Goal: Task Accomplishment & Management: Manage account settings

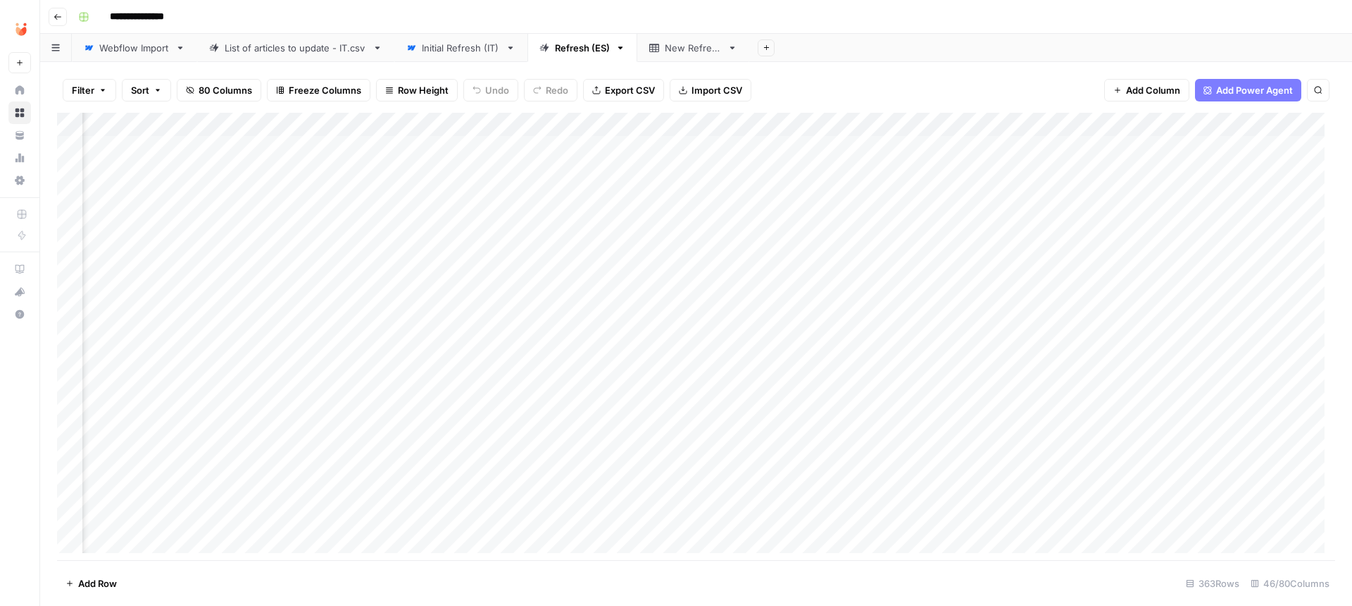
scroll to position [0, 3419]
click at [682, 118] on div "Add Column" at bounding box center [696, 338] width 1278 height 451
click at [784, 86] on div "Filter Sort 80 Columns Freeze Columns Row Height Undo Redo Export CSV Import CS…" at bounding box center [696, 90] width 1278 height 45
click at [731, 142] on div "Add Column" at bounding box center [696, 338] width 1278 height 451
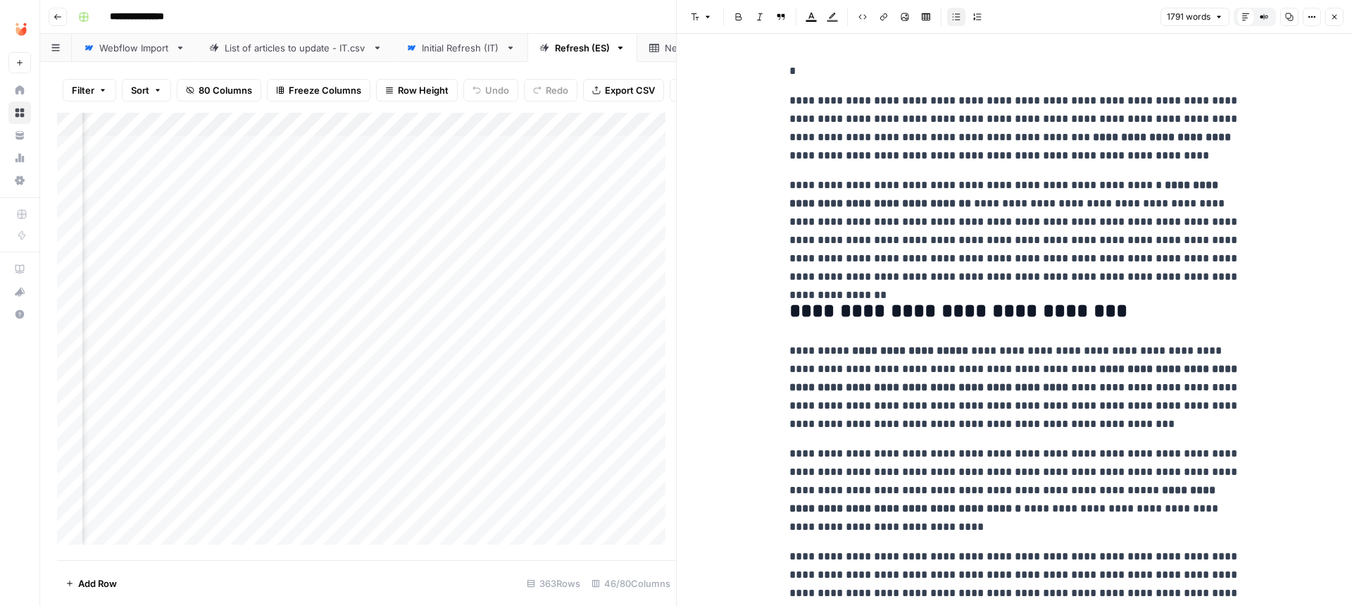
click at [884, 14] on icon "button" at bounding box center [1264, 17] width 8 height 8
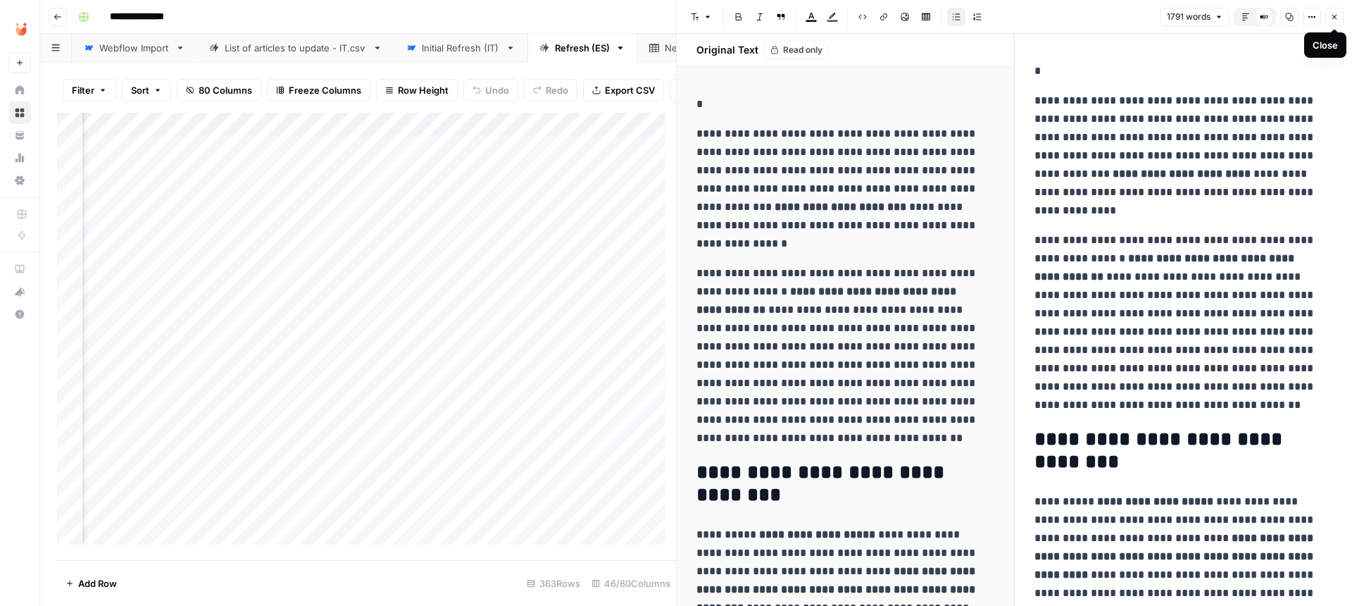
click at [884, 16] on button "Close" at bounding box center [1334, 17] width 18 height 18
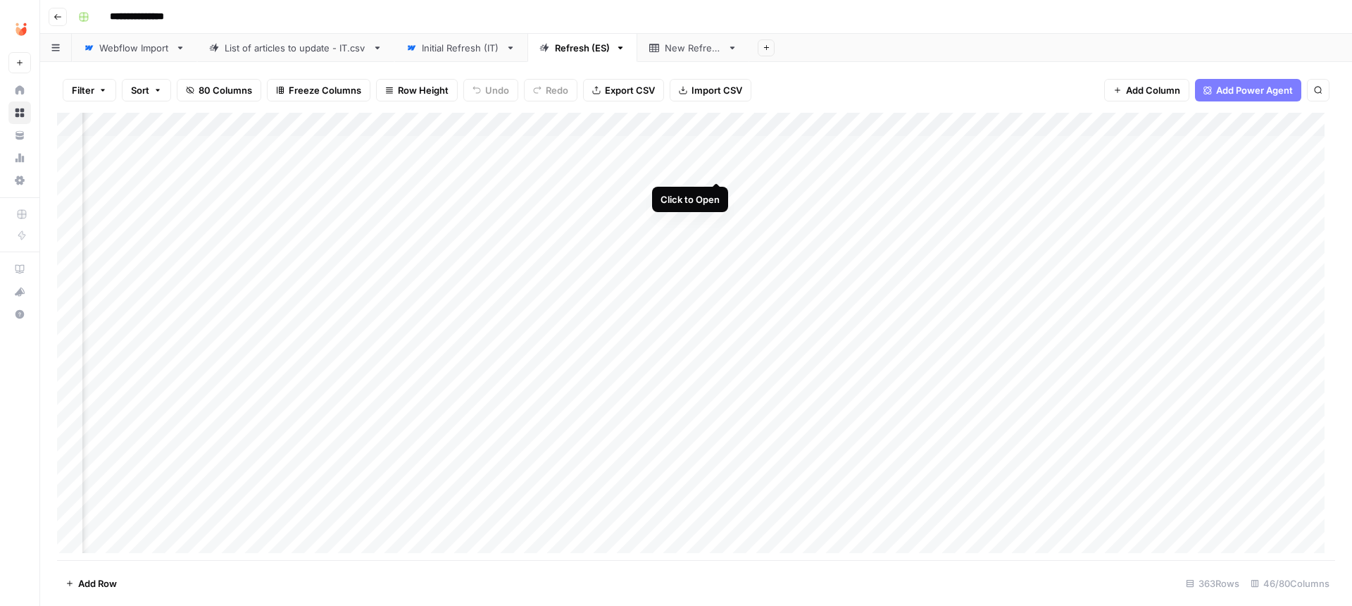
click at [715, 168] on div "Add Column" at bounding box center [696, 338] width 1278 height 451
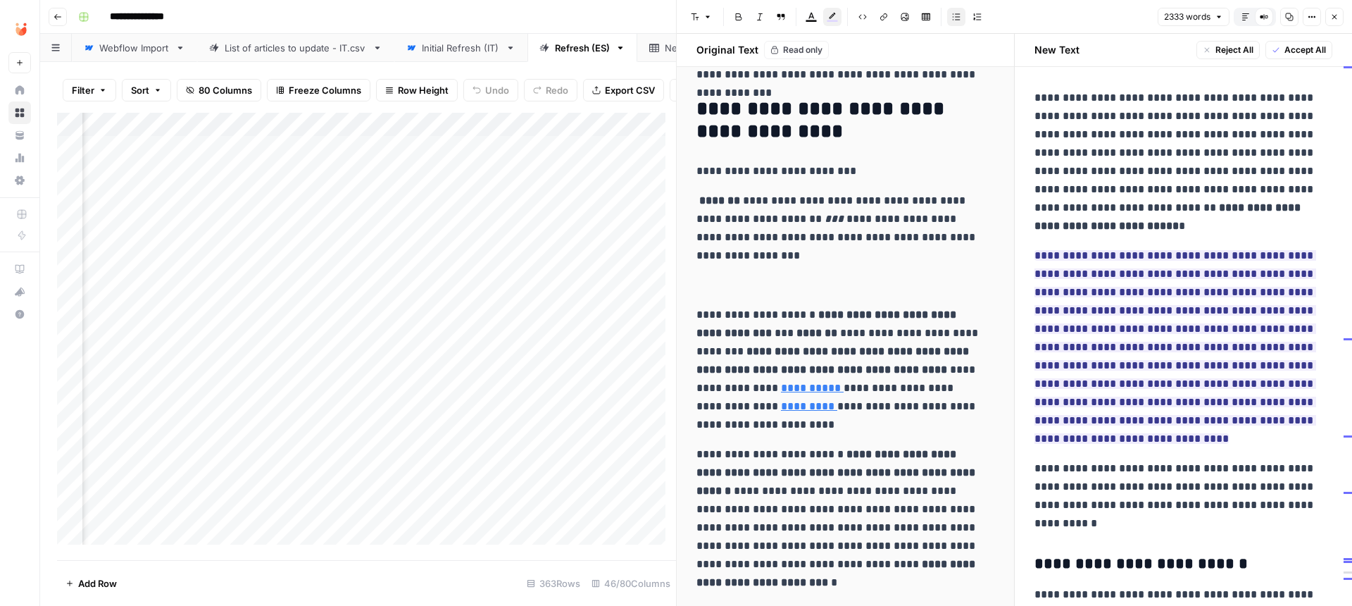
scroll to position [225, 0]
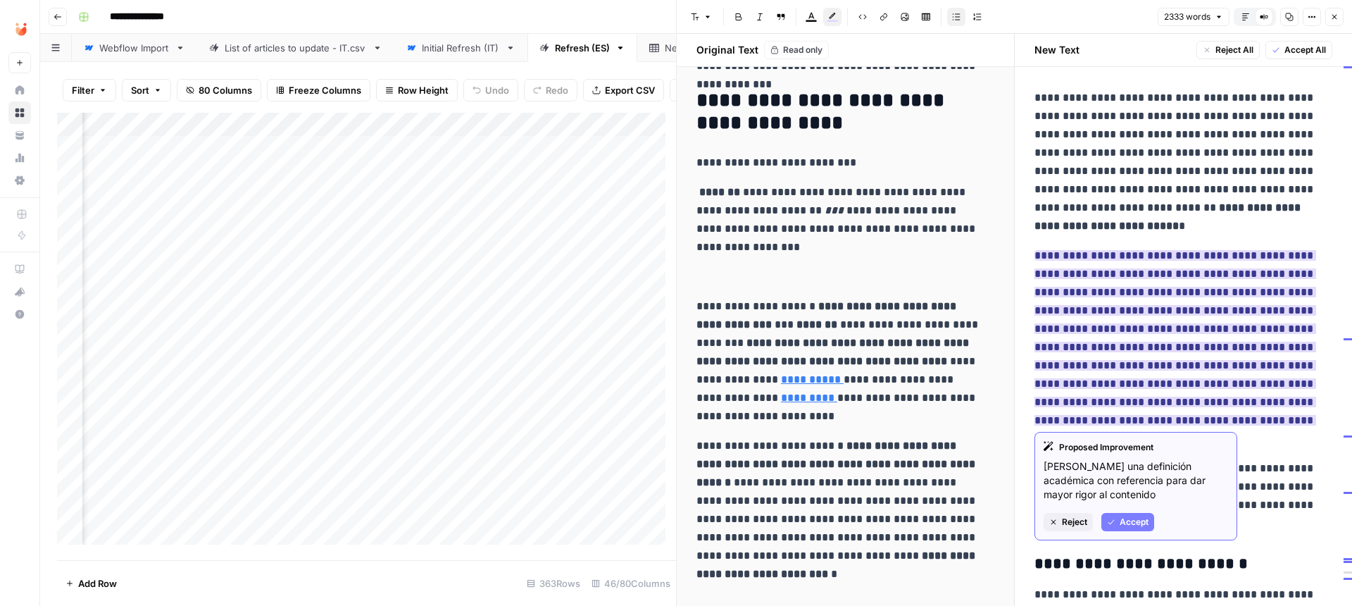
click at [884, 254] on ins "**********" at bounding box center [1175, 347] width 282 height 194
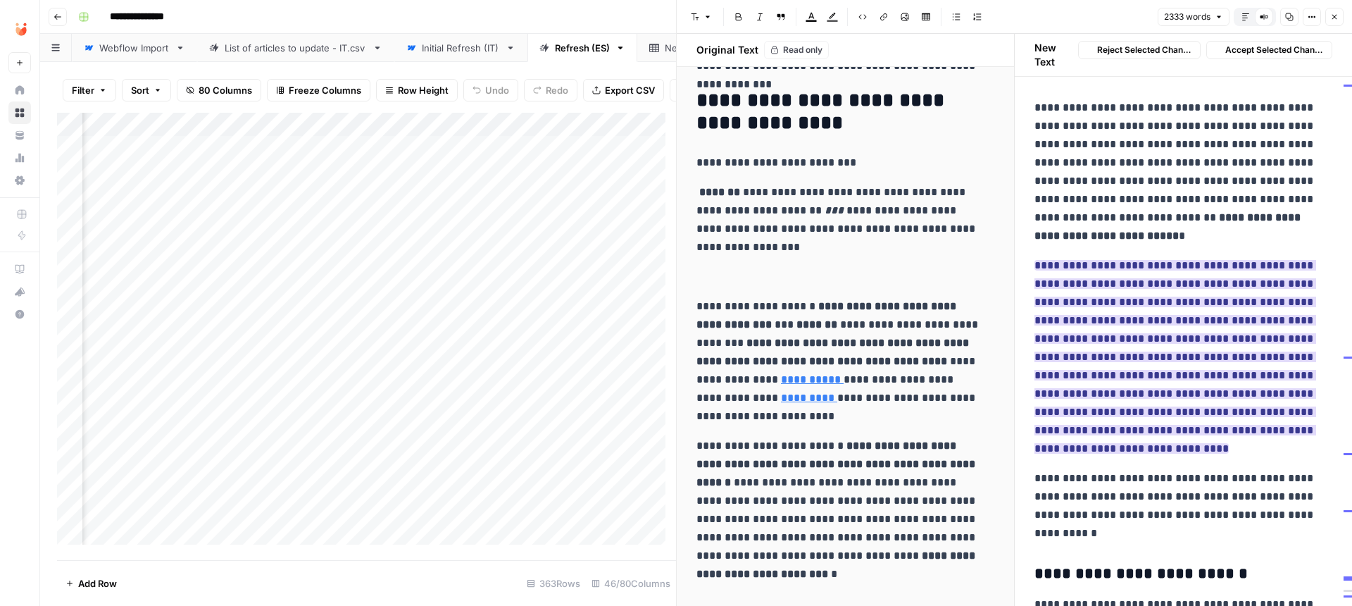
scroll to position [277, 0]
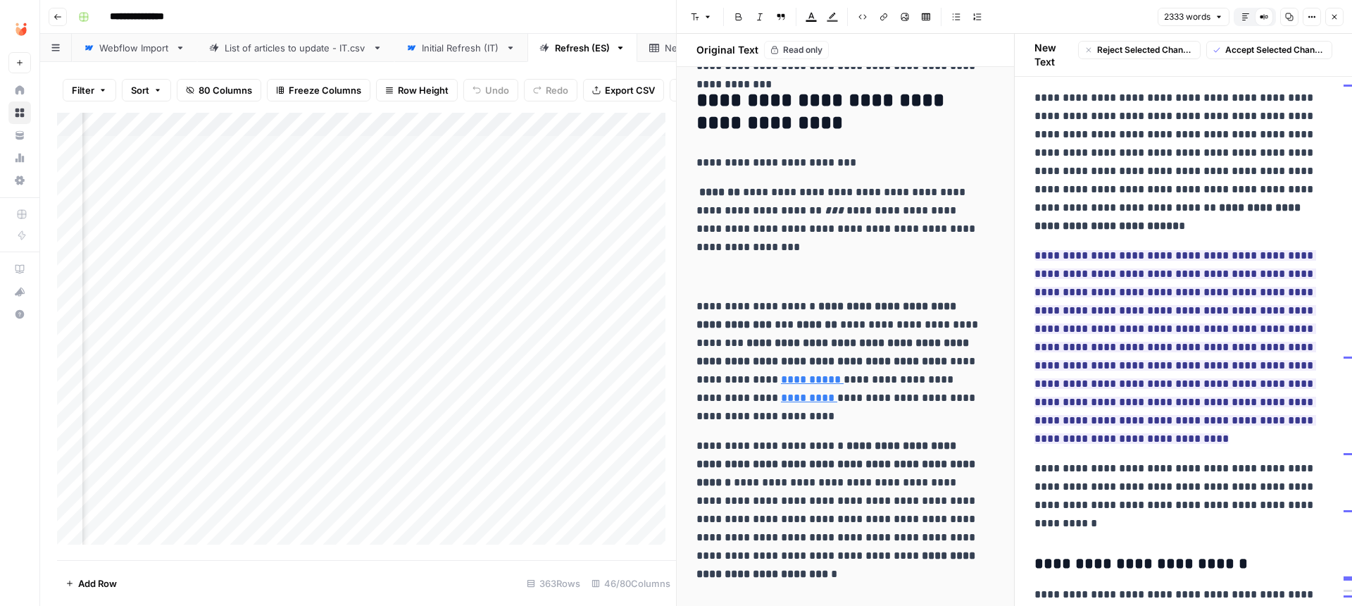
drag, startPoint x: 1034, startPoint y: 251, endPoint x: 1232, endPoint y: 413, distance: 256.1
click at [884, 413] on p "**********" at bounding box center [1183, 346] width 299 height 201
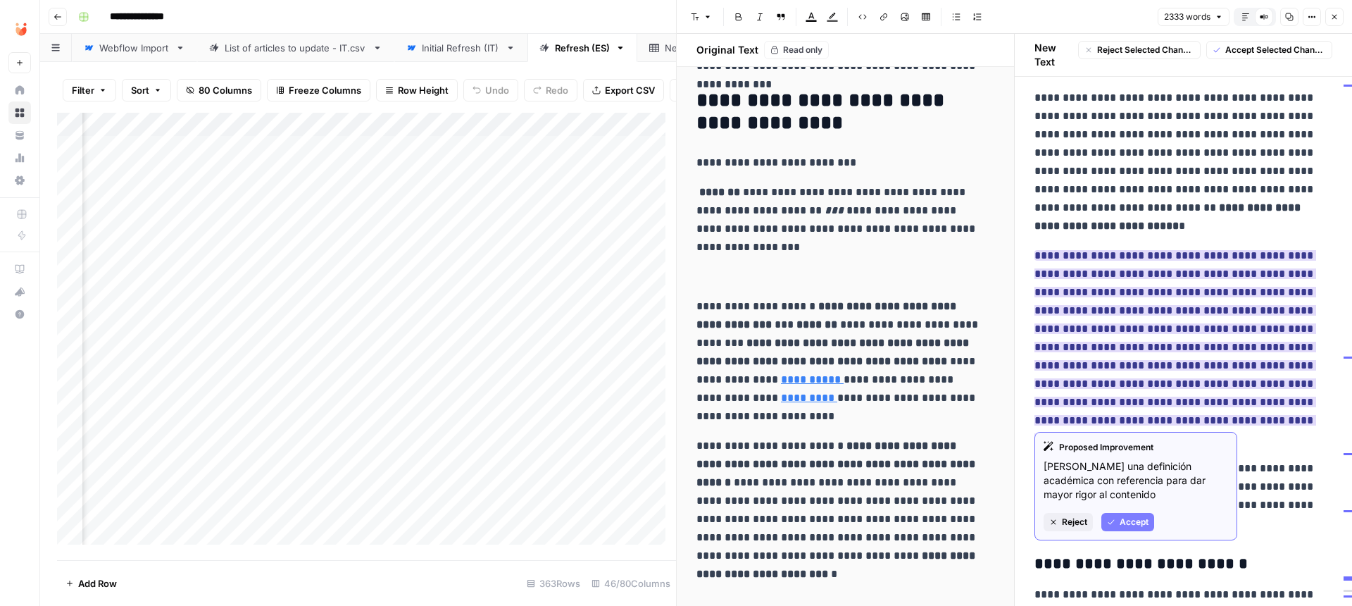
click at [884, 361] on ins "**********" at bounding box center [1175, 347] width 282 height 194
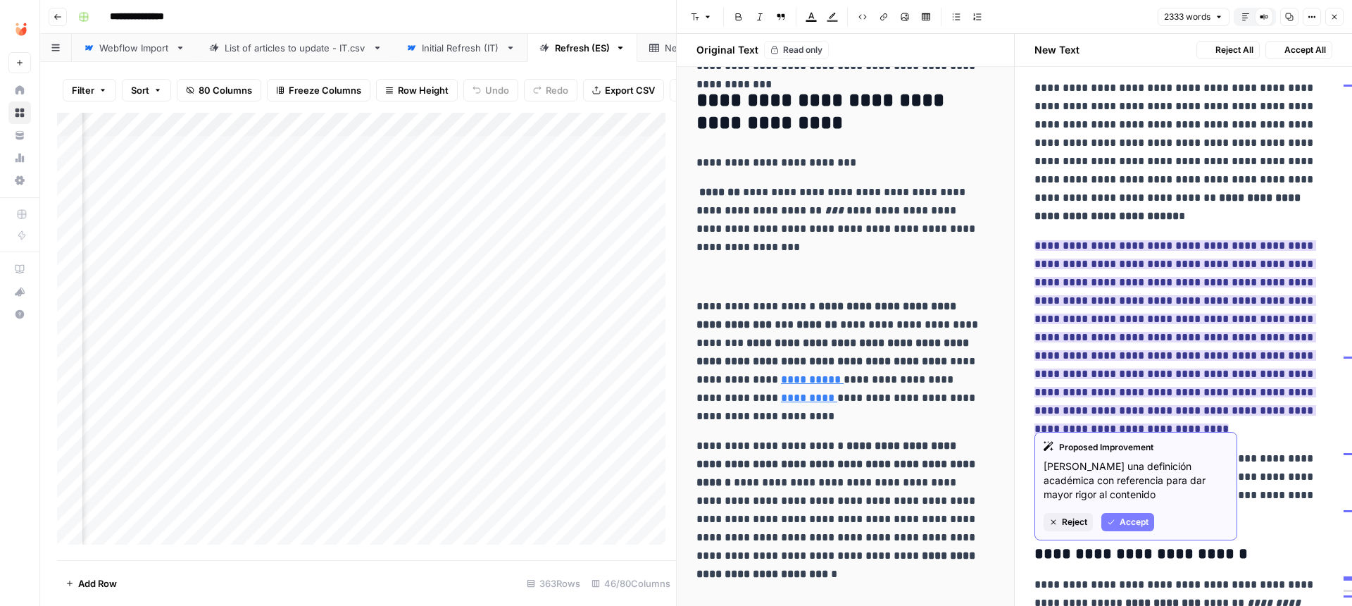
scroll to position [268, 0]
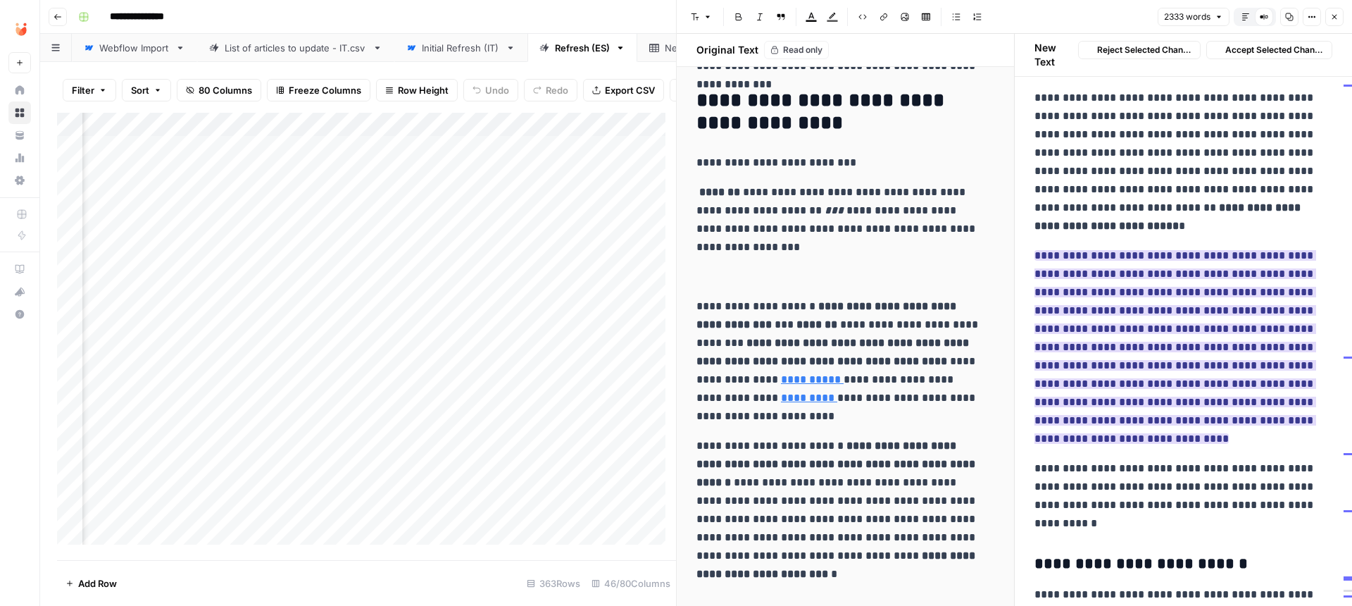
drag, startPoint x: 1104, startPoint y: 327, endPoint x: 1115, endPoint y: 376, distance: 49.9
click at [884, 376] on span "**********" at bounding box center [1175, 347] width 282 height 202
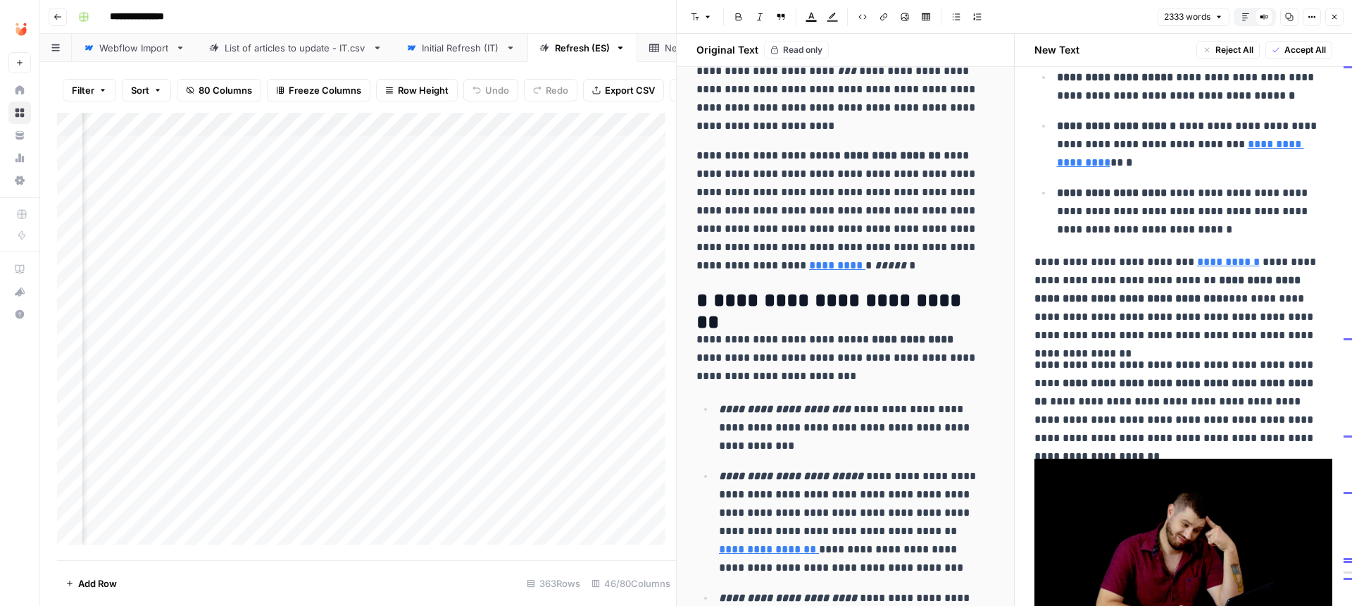
scroll to position [7359, 0]
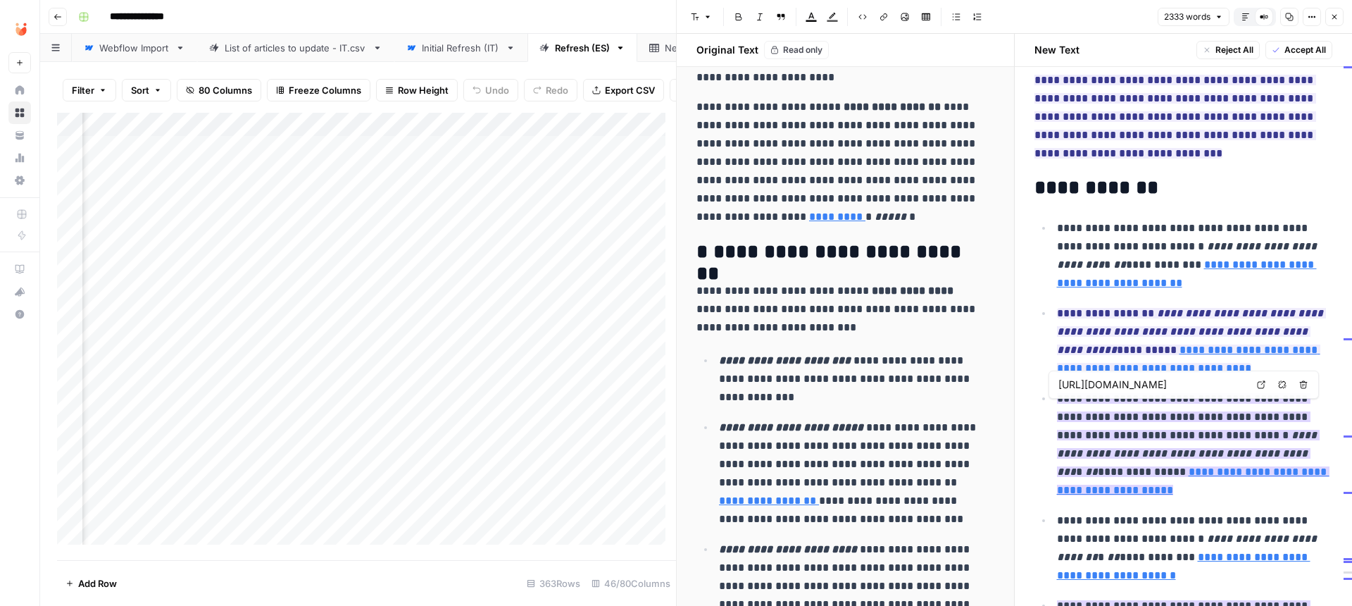
type input "[URL][DOMAIN_NAME]"
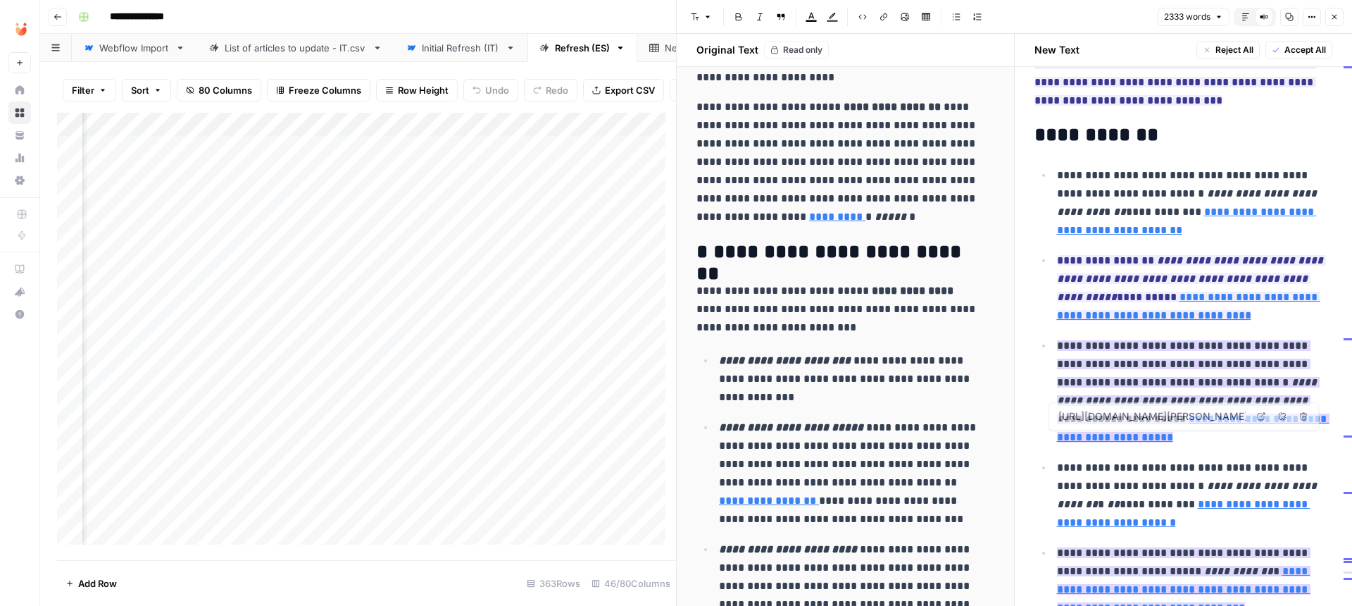
type input "[URL][DOMAIN_NAME]"
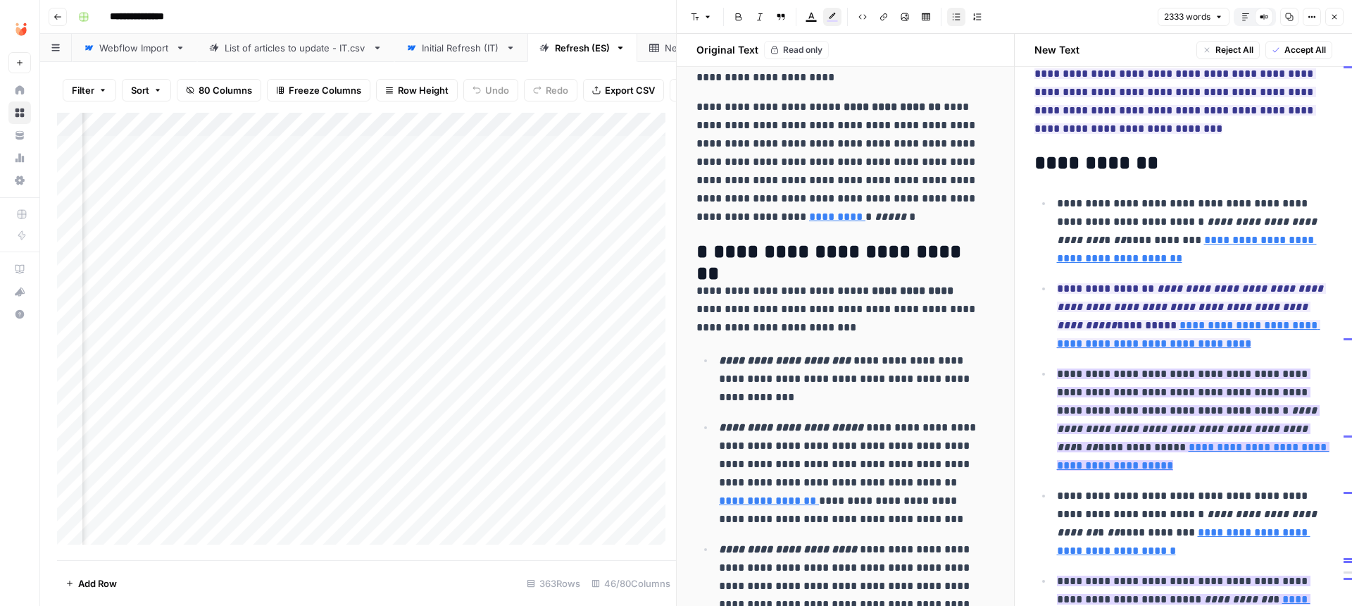
click at [884, 575] on mark "**********" at bounding box center [1183, 589] width 253 height 29
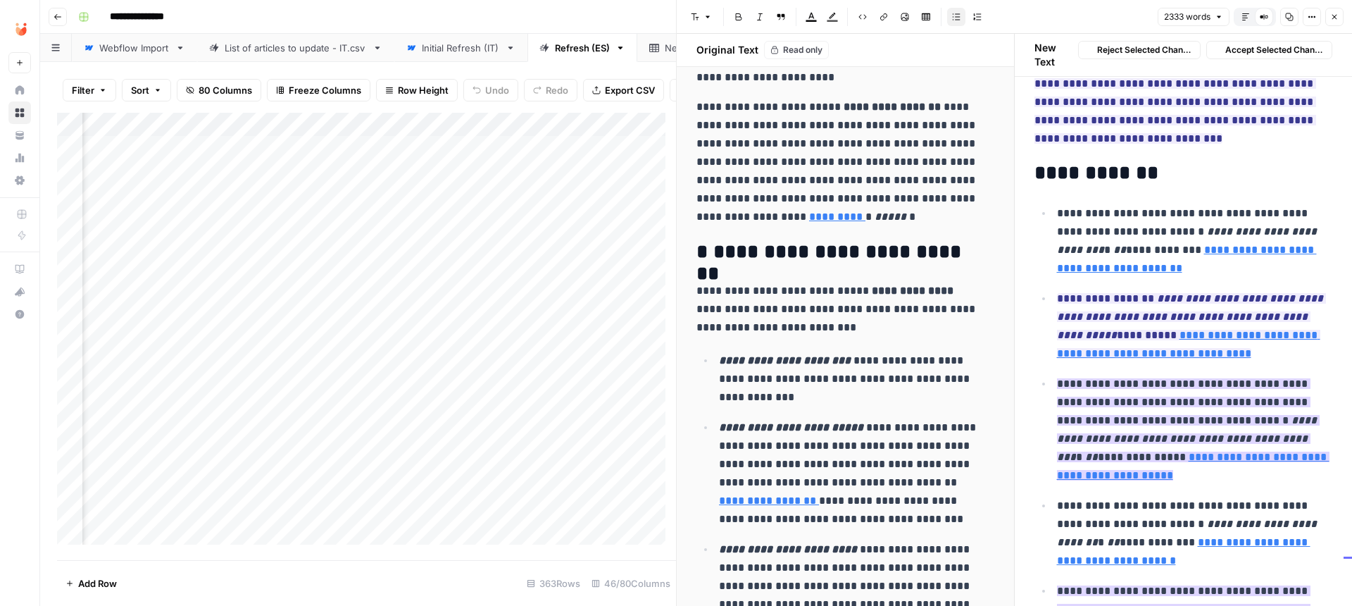
click at [884, 277] on p "**********" at bounding box center [1189, 240] width 265 height 73
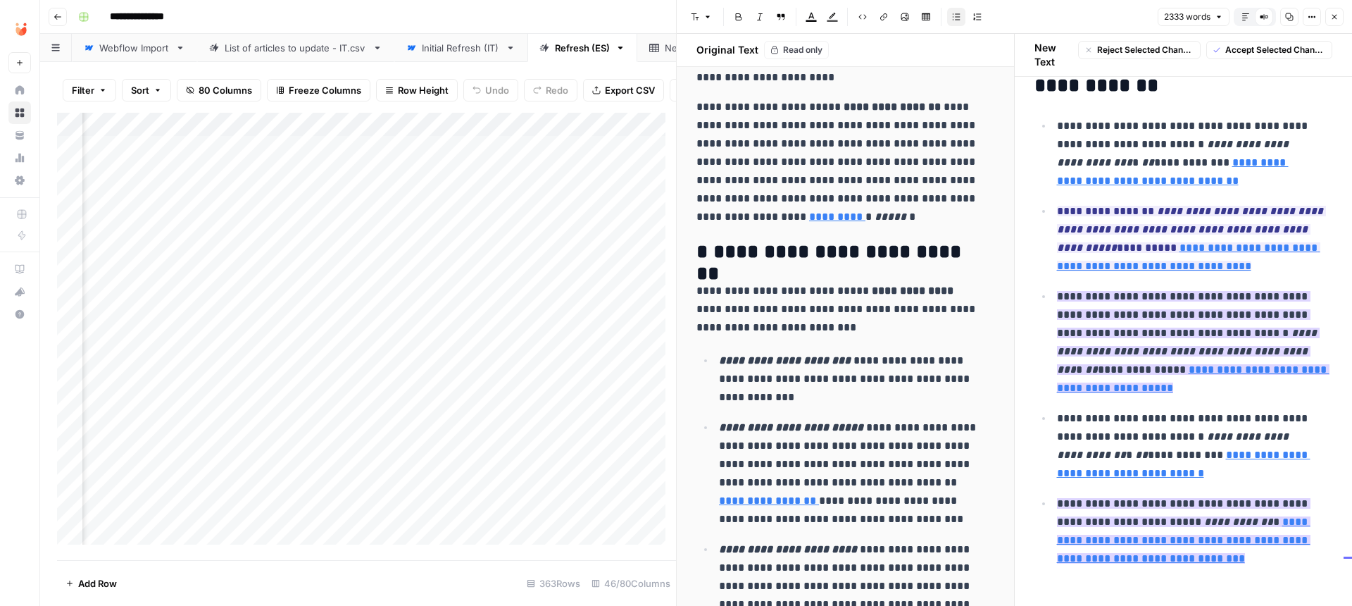
click at [884, 499] on mark "**********" at bounding box center [1183, 512] width 253 height 29
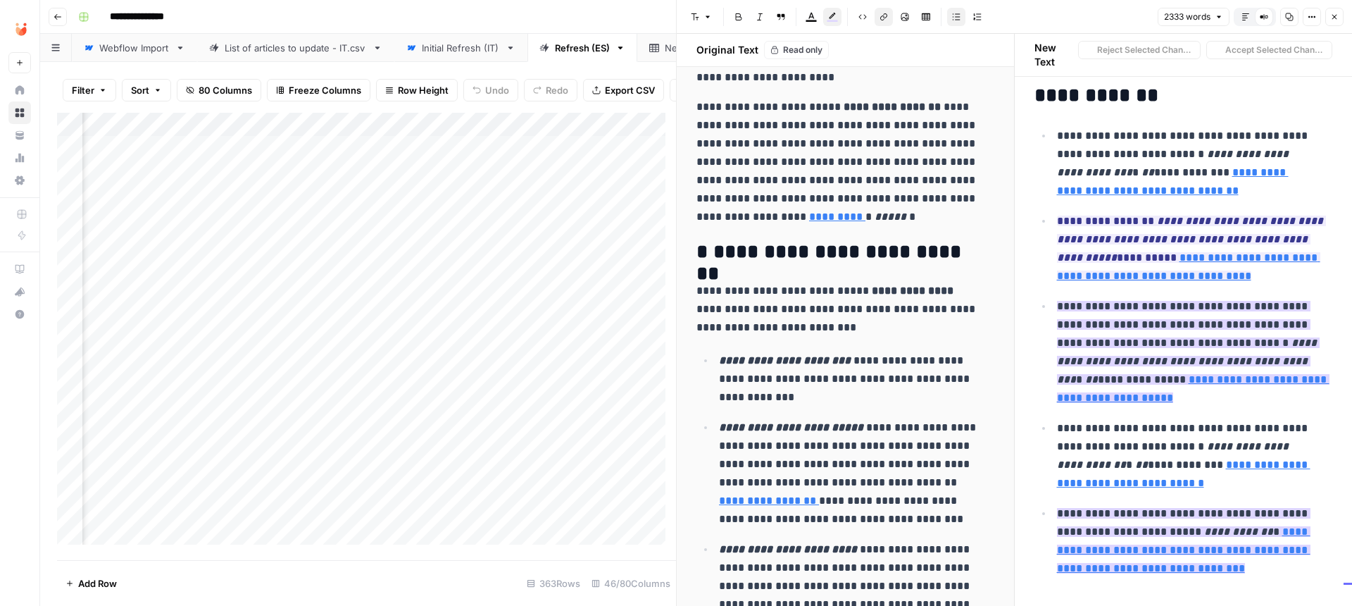
scroll to position [8279, 0]
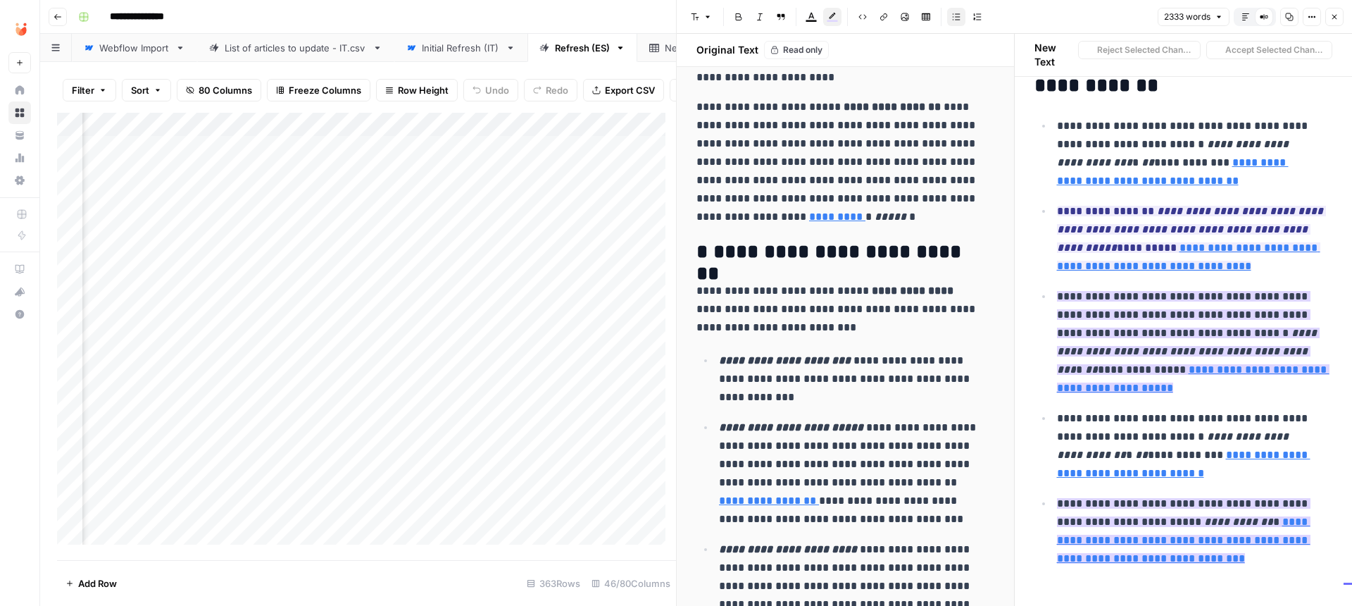
drag, startPoint x: 1237, startPoint y: 546, endPoint x: 1052, endPoint y: 484, distance: 195.3
click at [884, 494] on li "**********" at bounding box center [1193, 531] width 280 height 74
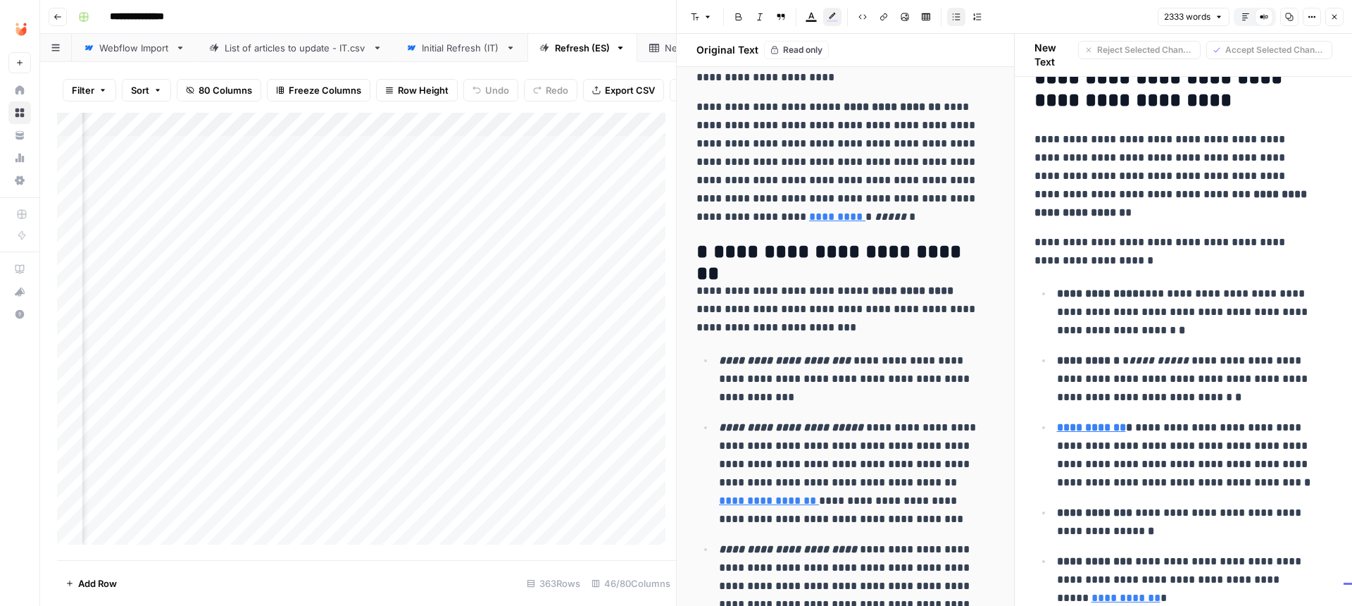
scroll to position [5096, 0]
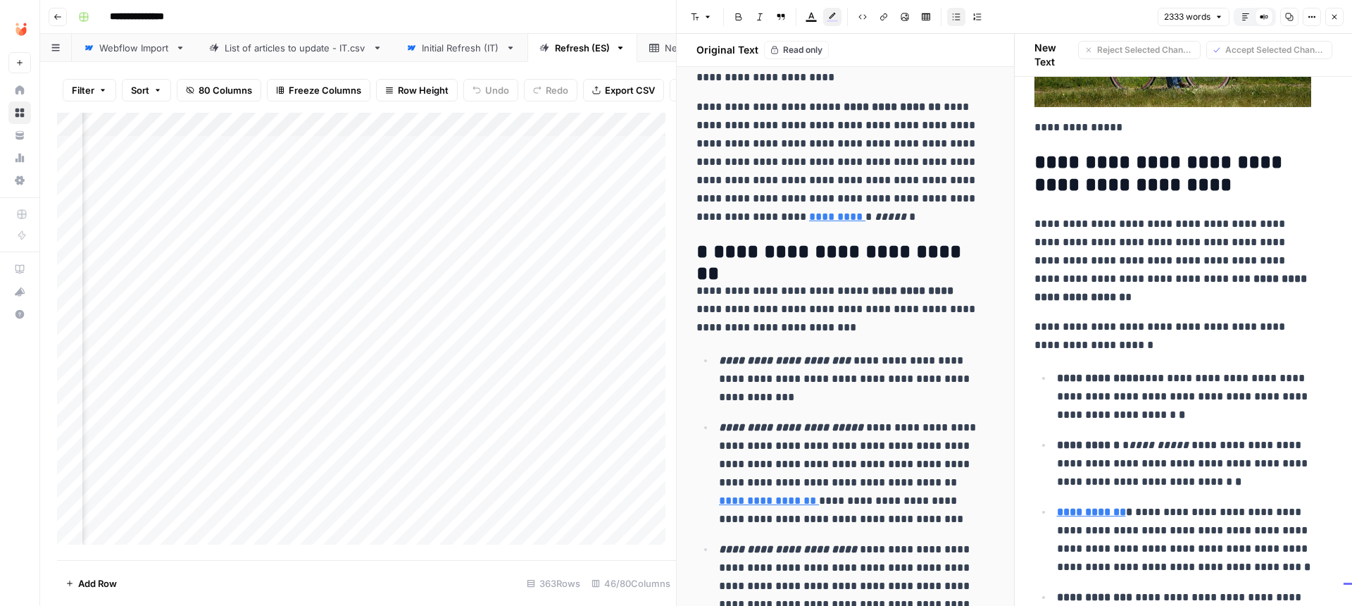
click at [884, 15] on icon "button" at bounding box center [1334, 17] width 8 height 8
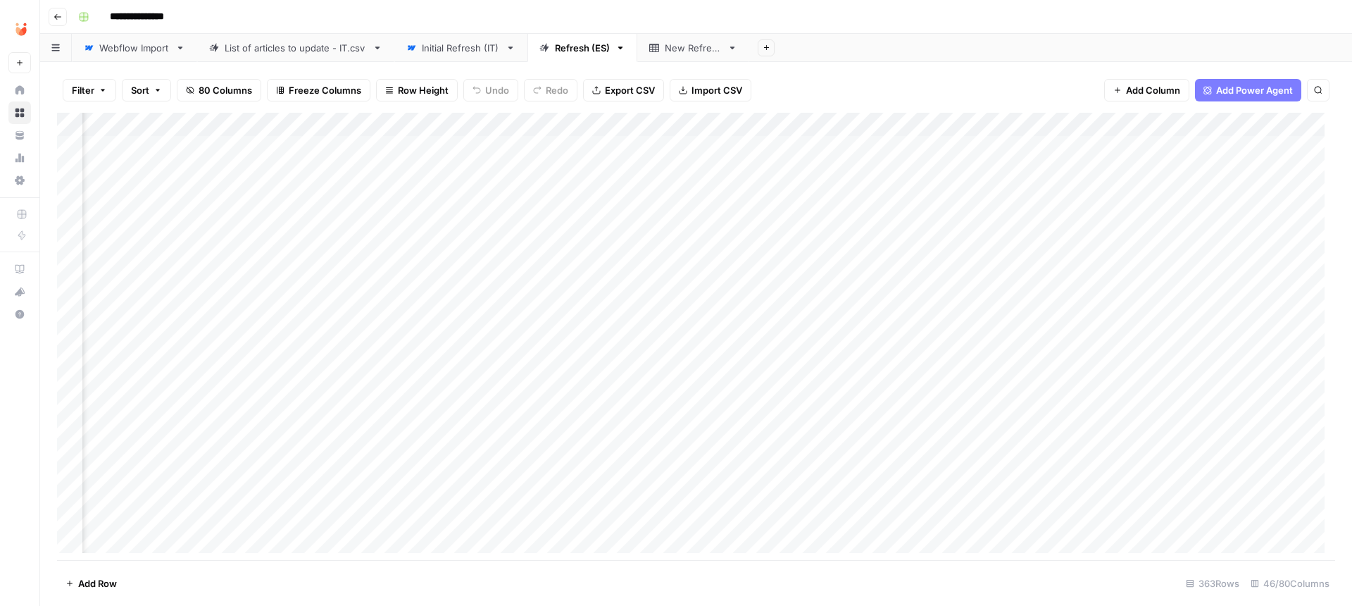
scroll to position [0, 3742]
click at [590, 142] on div "Add Column" at bounding box center [696, 338] width 1278 height 451
click at [588, 144] on div "Add Column" at bounding box center [696, 338] width 1278 height 451
click at [644, 310] on div "Add Column" at bounding box center [696, 338] width 1278 height 451
click at [782, 258] on div "Add Column" at bounding box center [696, 338] width 1278 height 451
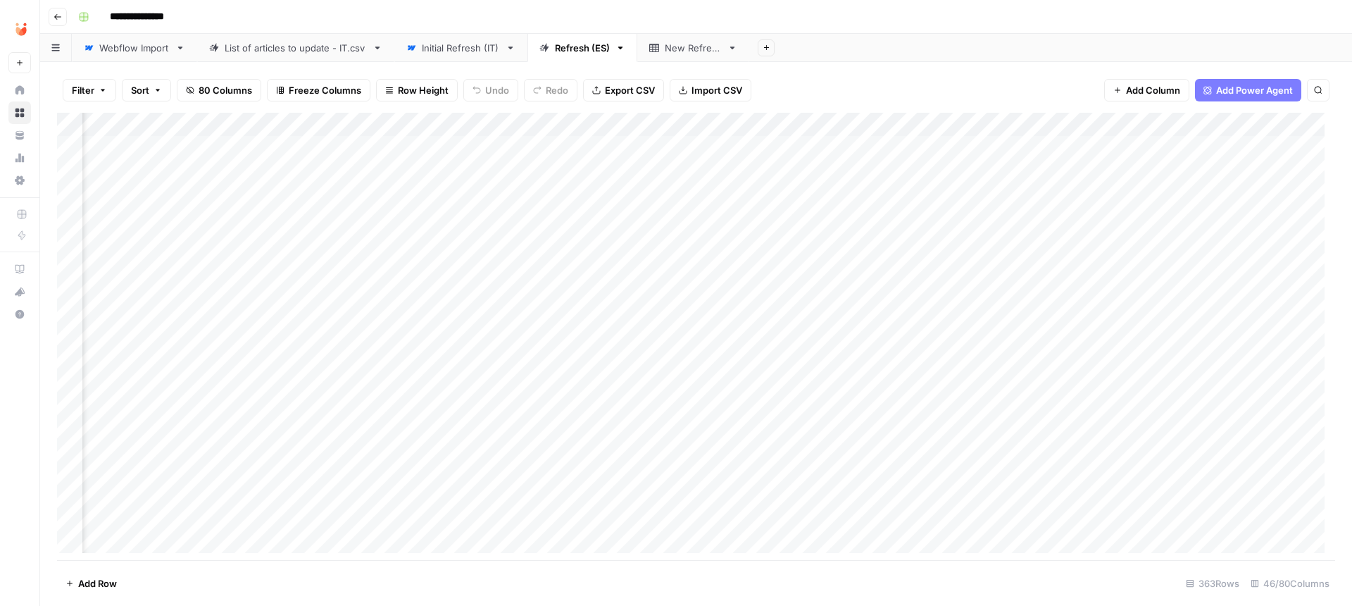
click at [362, 117] on div "Add Column" at bounding box center [696, 338] width 1278 height 451
click at [567, 284] on div "Add Column" at bounding box center [696, 338] width 1278 height 451
click at [412, 144] on div "Add Column" at bounding box center [696, 338] width 1278 height 451
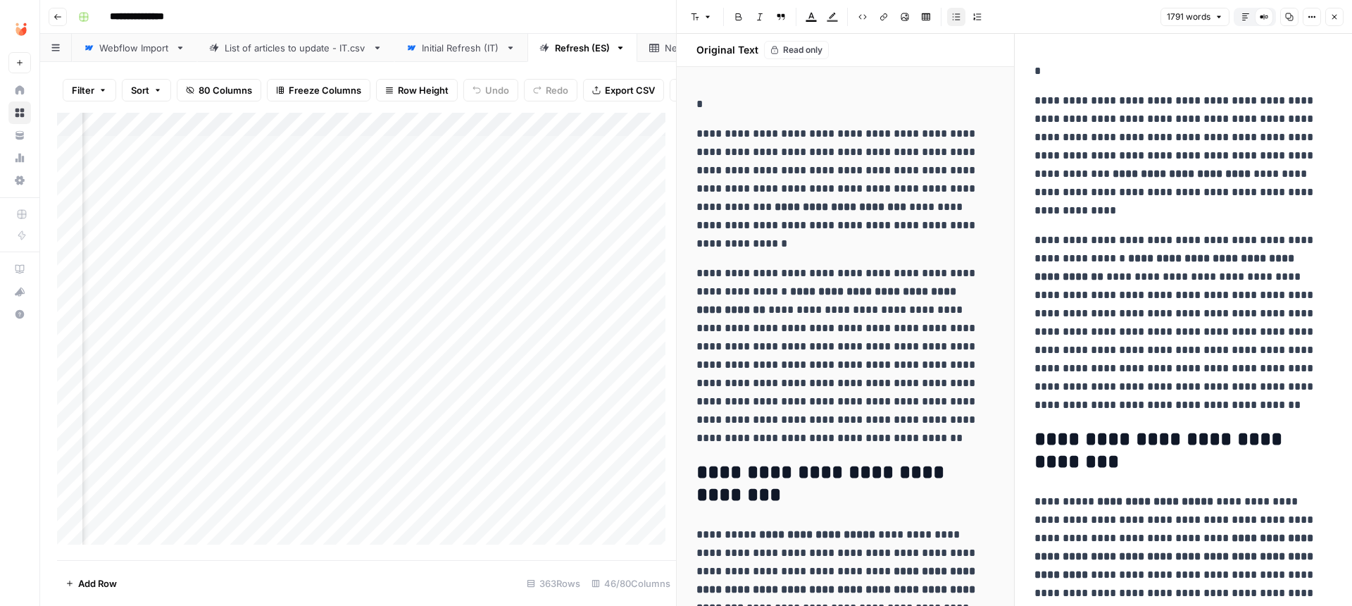
drag, startPoint x: 675, startPoint y: 183, endPoint x: 1346, endPoint y: 274, distance: 676.4
click at [670, 186] on div at bounding box center [677, 303] width 14 height 606
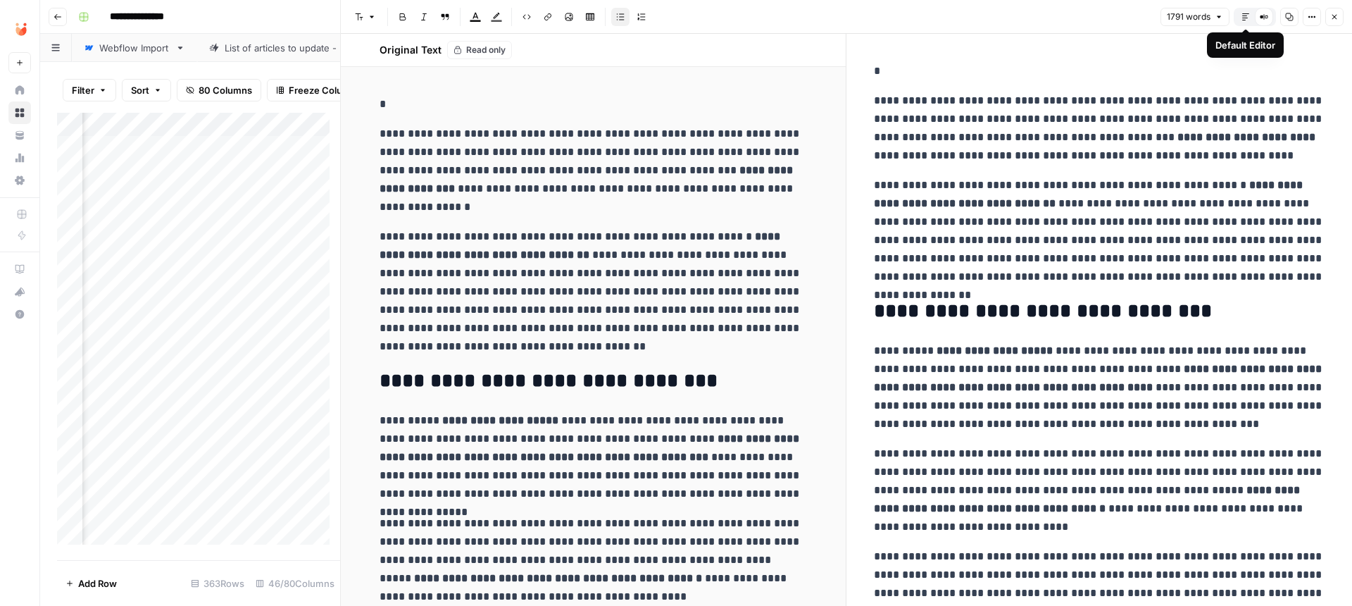
click at [884, 17] on icon "button" at bounding box center [1245, 17] width 8 height 8
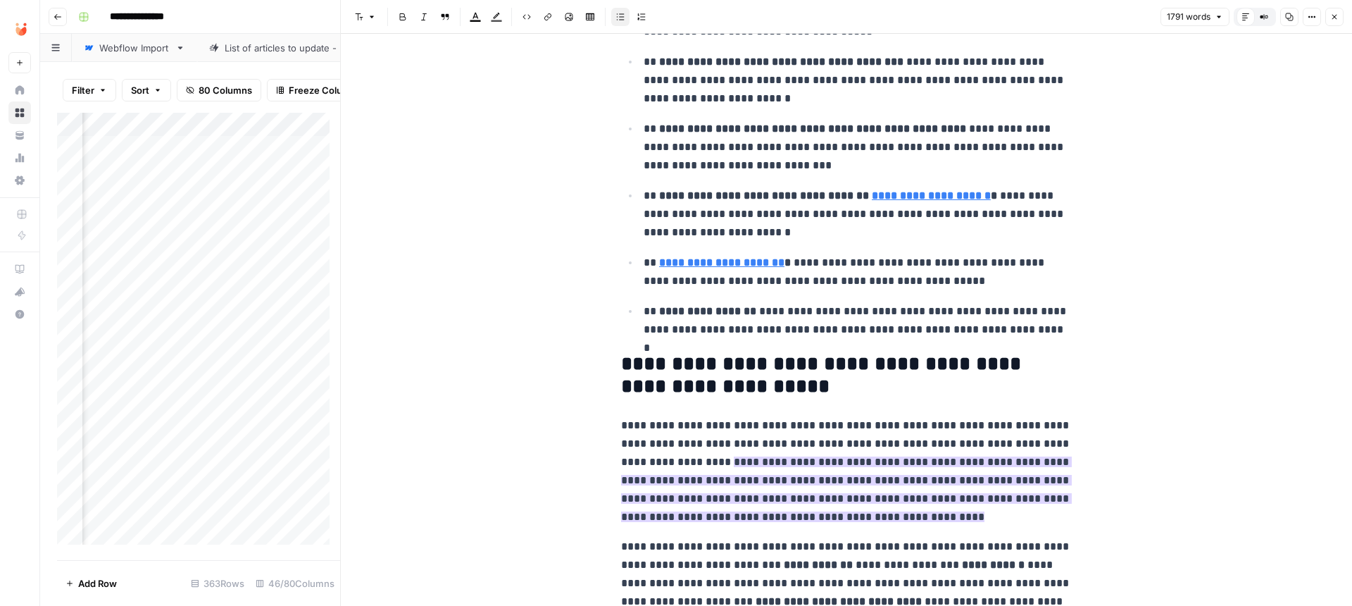
scroll to position [1690, 0]
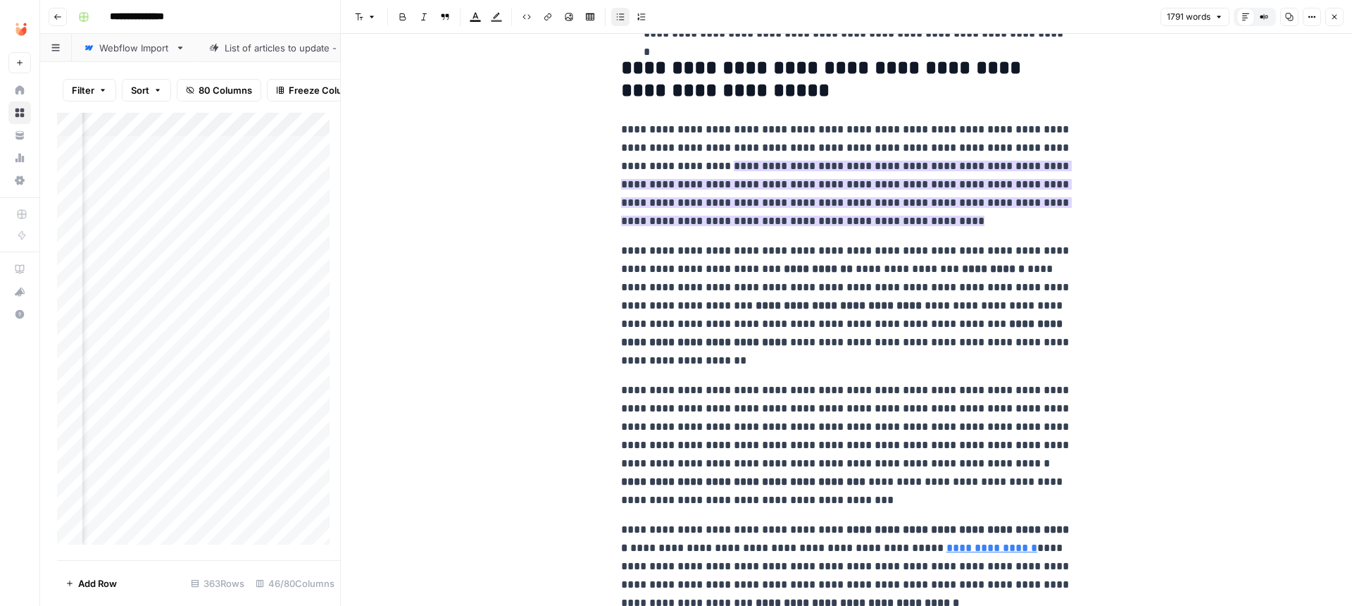
click at [884, 215] on p "**********" at bounding box center [846, 175] width 451 height 110
drag, startPoint x: 941, startPoint y: 227, endPoint x: 690, endPoint y: 158, distance: 260.5
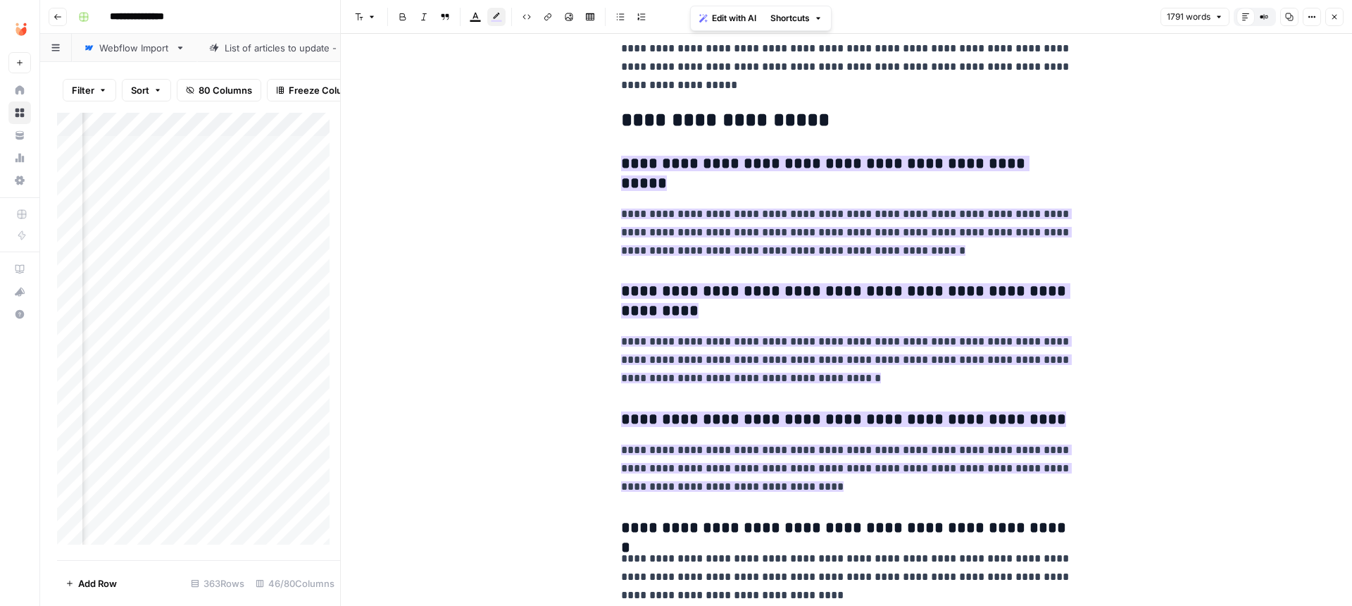
scroll to position [3844, 0]
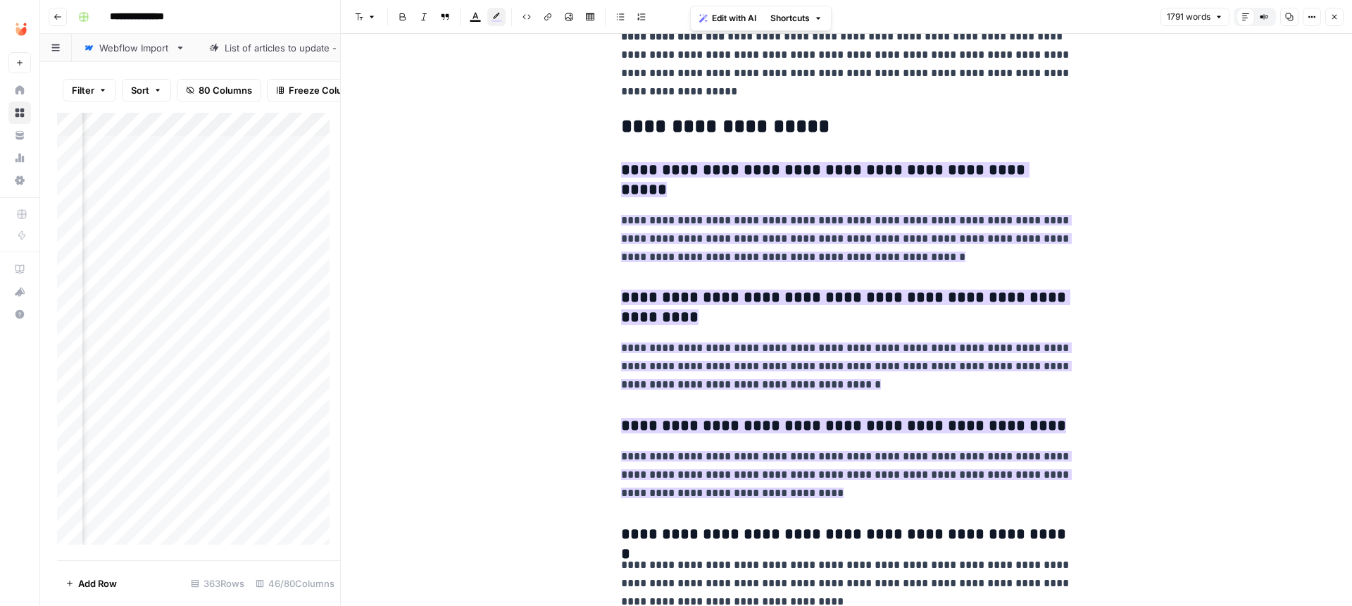
click at [884, 9] on button "Close" at bounding box center [1334, 17] width 18 height 18
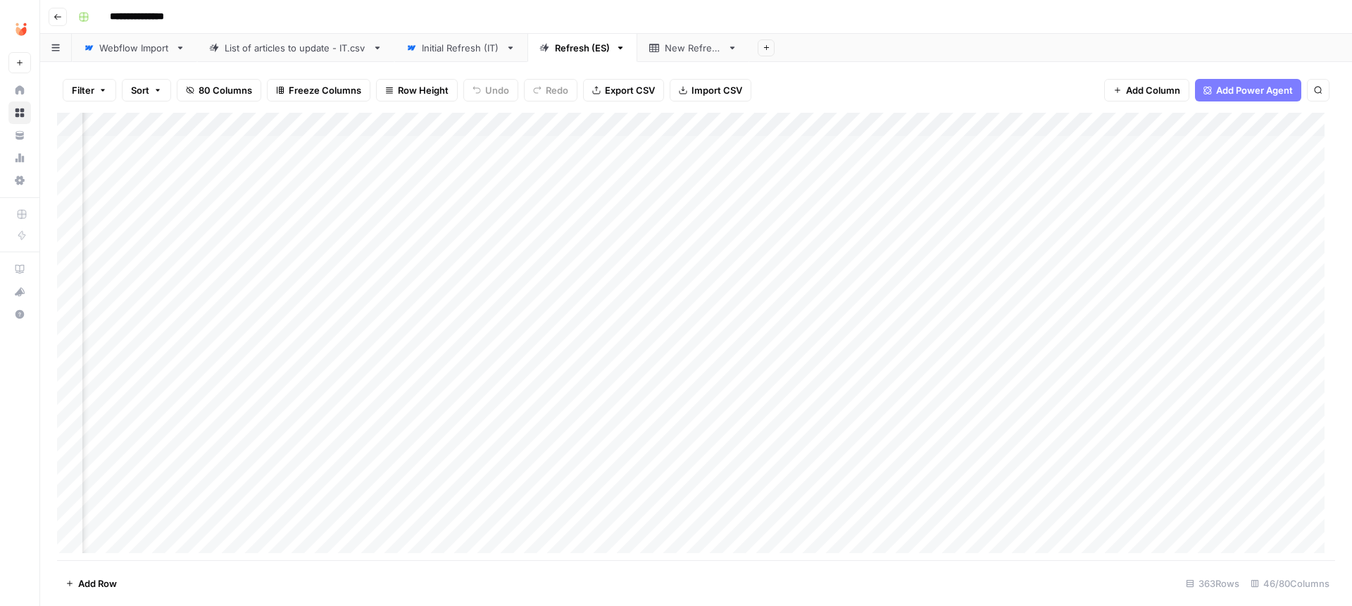
click at [23, 177] on icon at bounding box center [20, 180] width 10 height 10
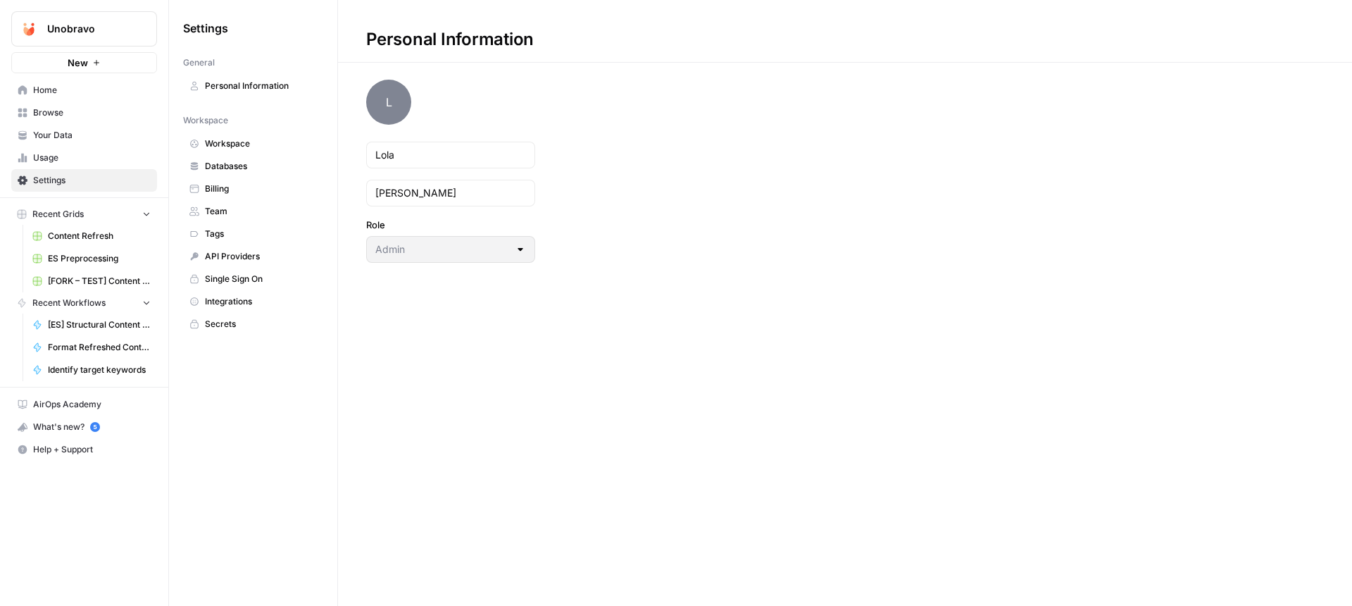
click at [244, 206] on span "Team" at bounding box center [261, 211] width 112 height 13
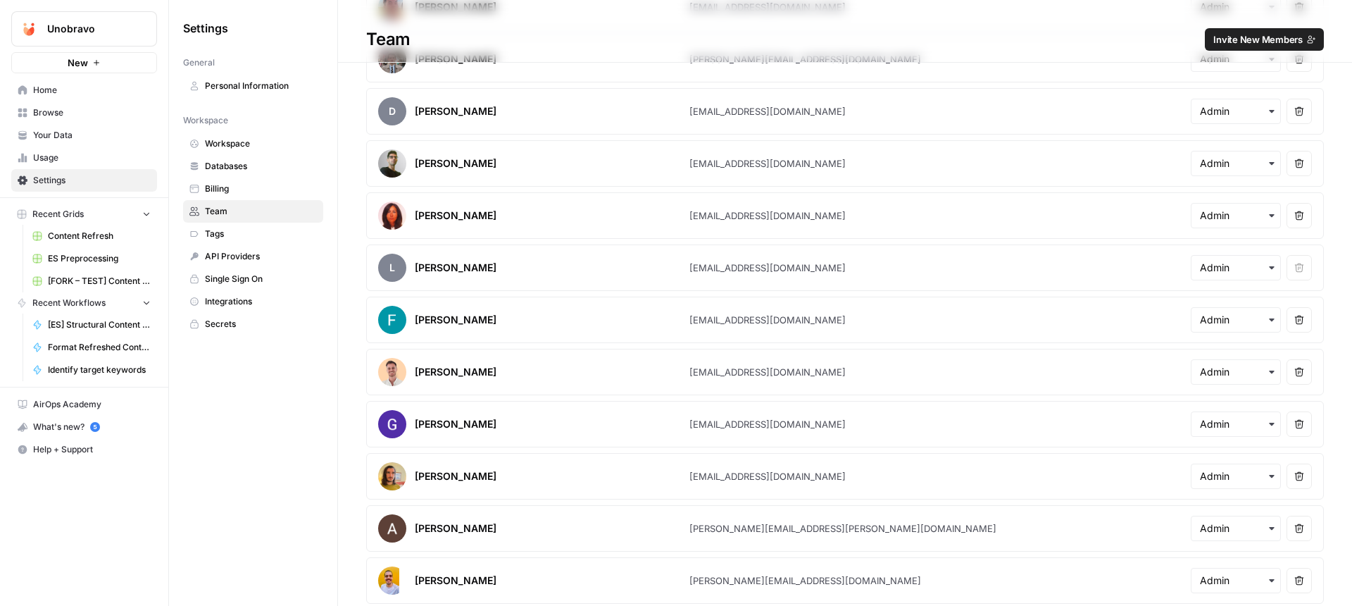
scroll to position [620, 0]
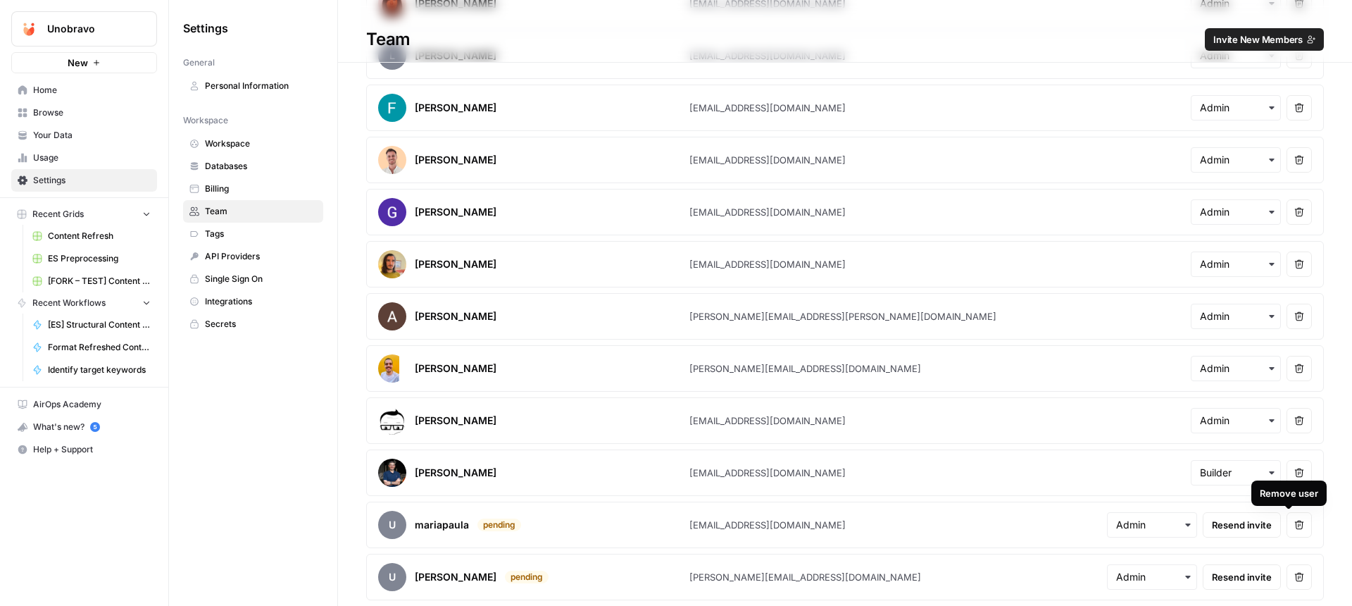
click at [884, 525] on icon "button" at bounding box center [1299, 524] width 9 height 9
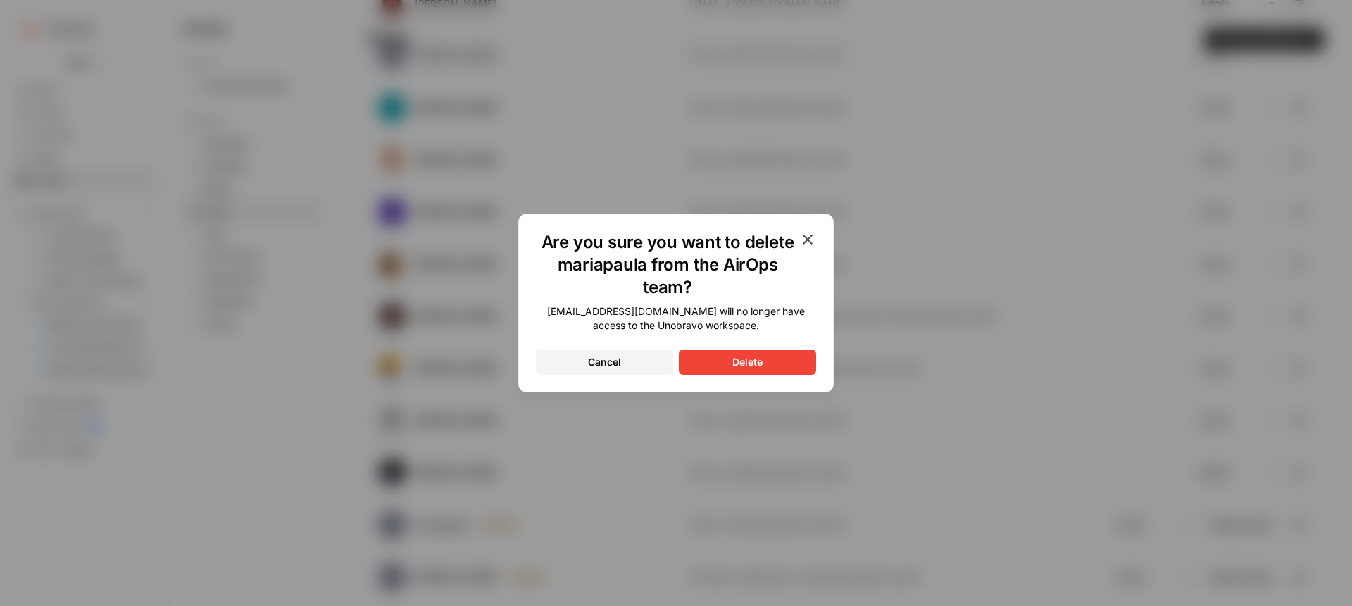
click at [771, 369] on button "Delete" at bounding box center [747, 361] width 137 height 25
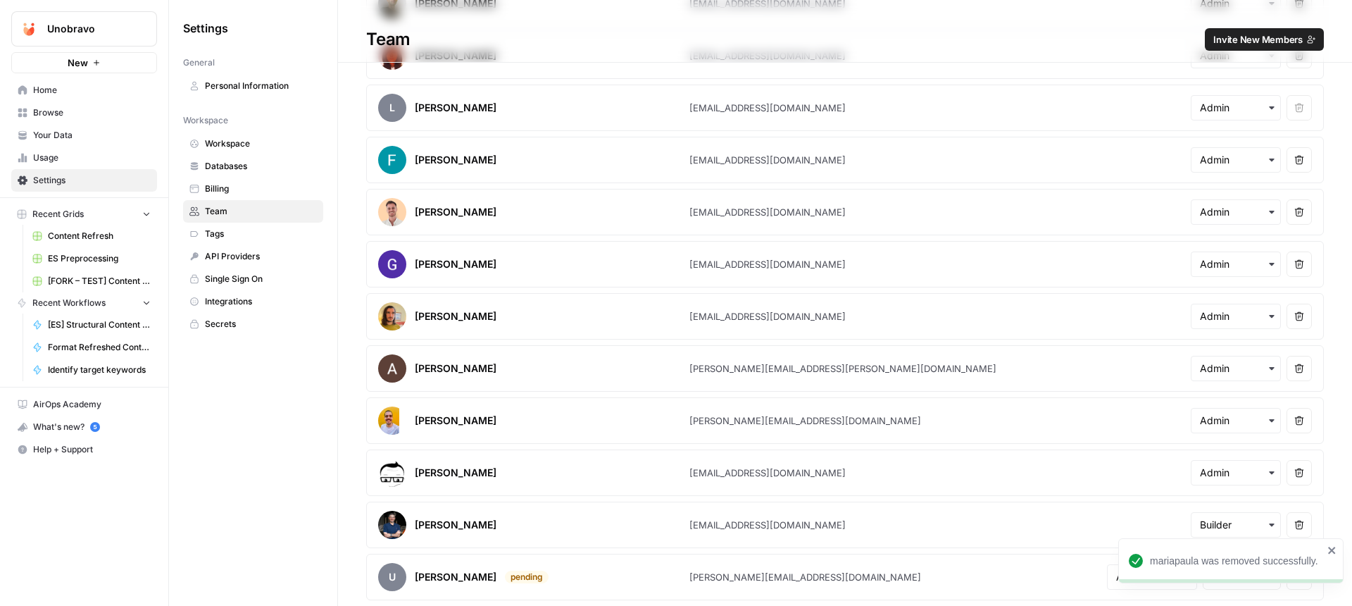
click at [884, 41] on span "Invite New Members" at bounding box center [1257, 39] width 89 height 14
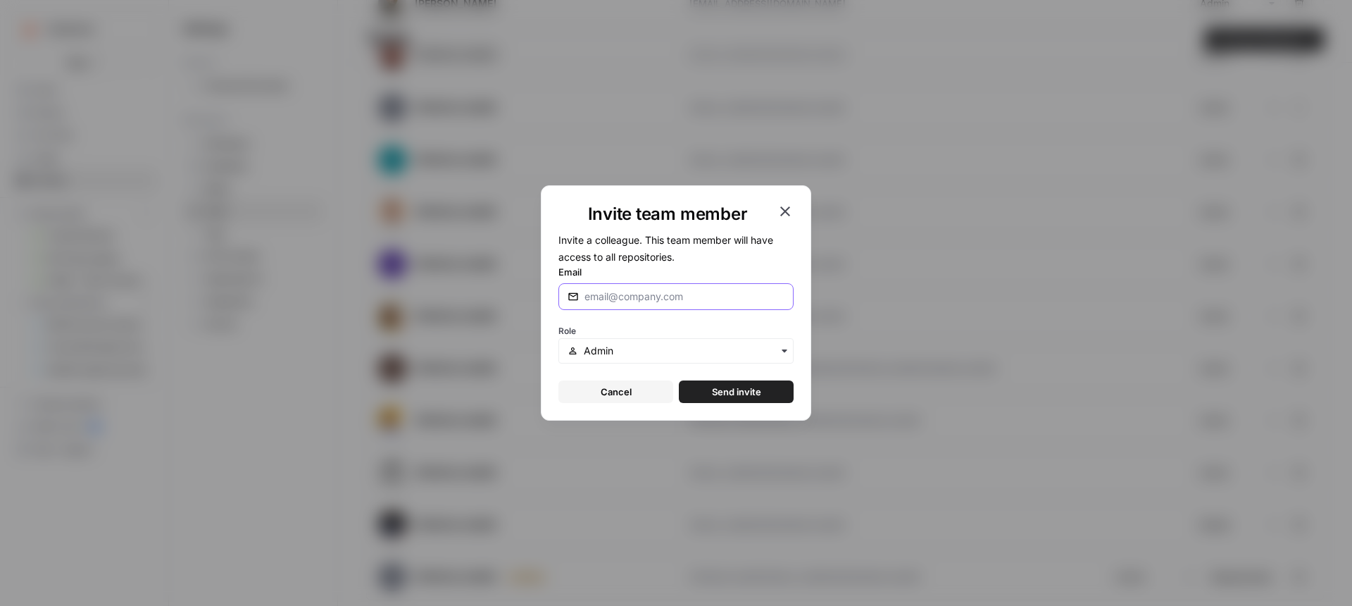
click at [676, 299] on input "Email" at bounding box center [684, 296] width 200 height 14
paste input "[EMAIL_ADDRESS][DOMAIN_NAME]"
type input "[EMAIL_ADDRESS][DOMAIN_NAME]"
click at [622, 351] on input "text" at bounding box center [684, 351] width 201 height 14
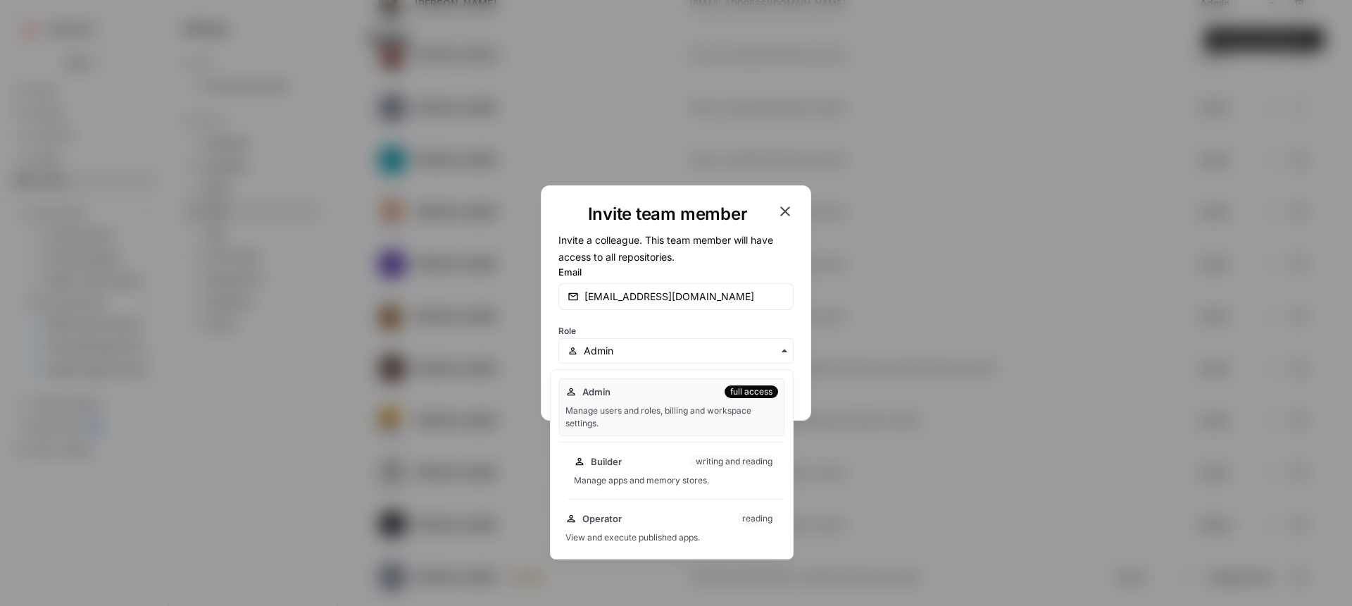
click at [652, 477] on div "Manage apps and memory stores." at bounding box center [676, 480] width 204 height 13
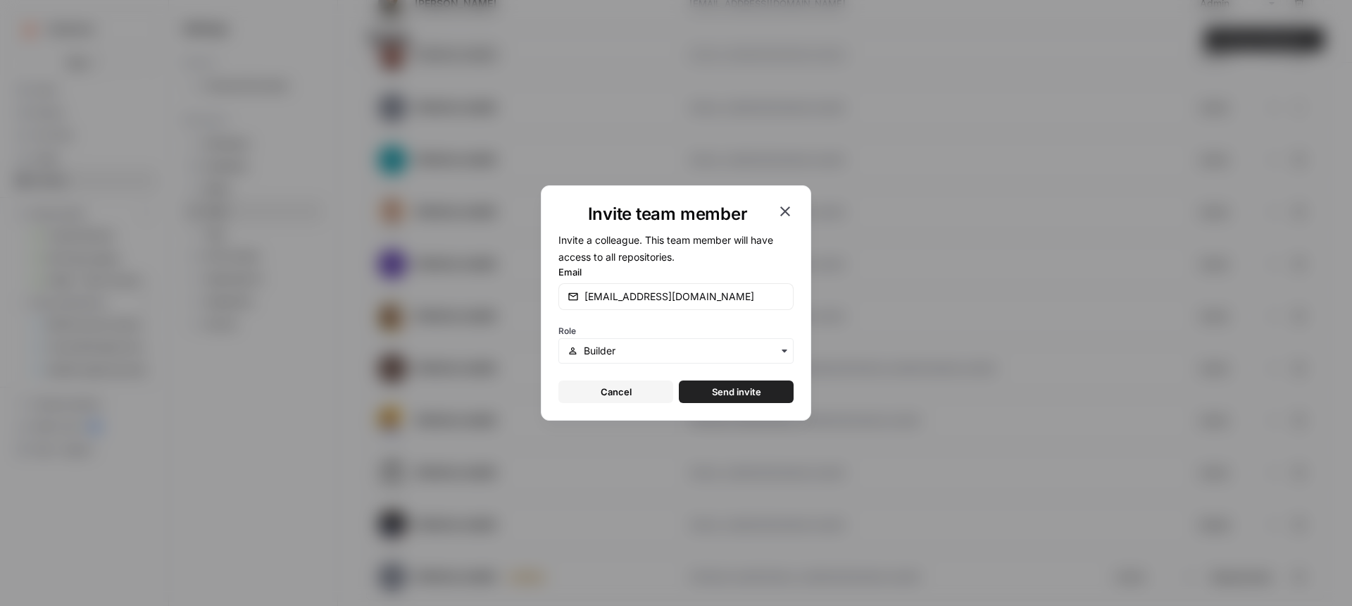
click at [751, 391] on span "Send invite" at bounding box center [736, 391] width 49 height 14
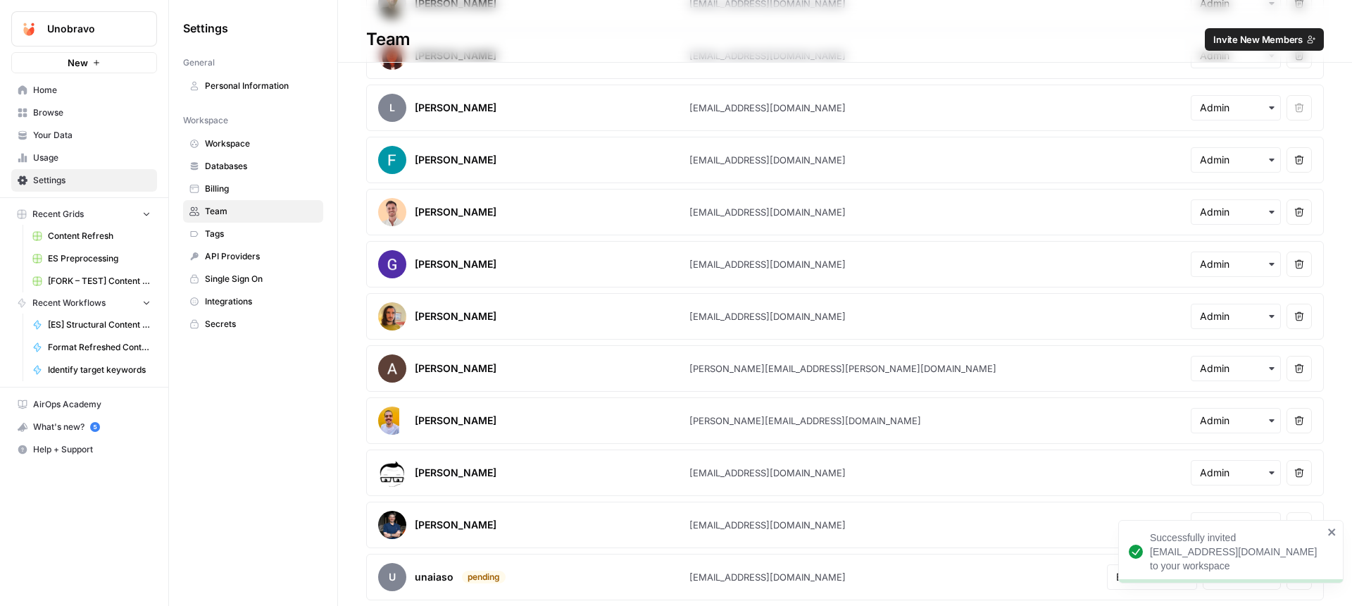
scroll to position [620, 0]
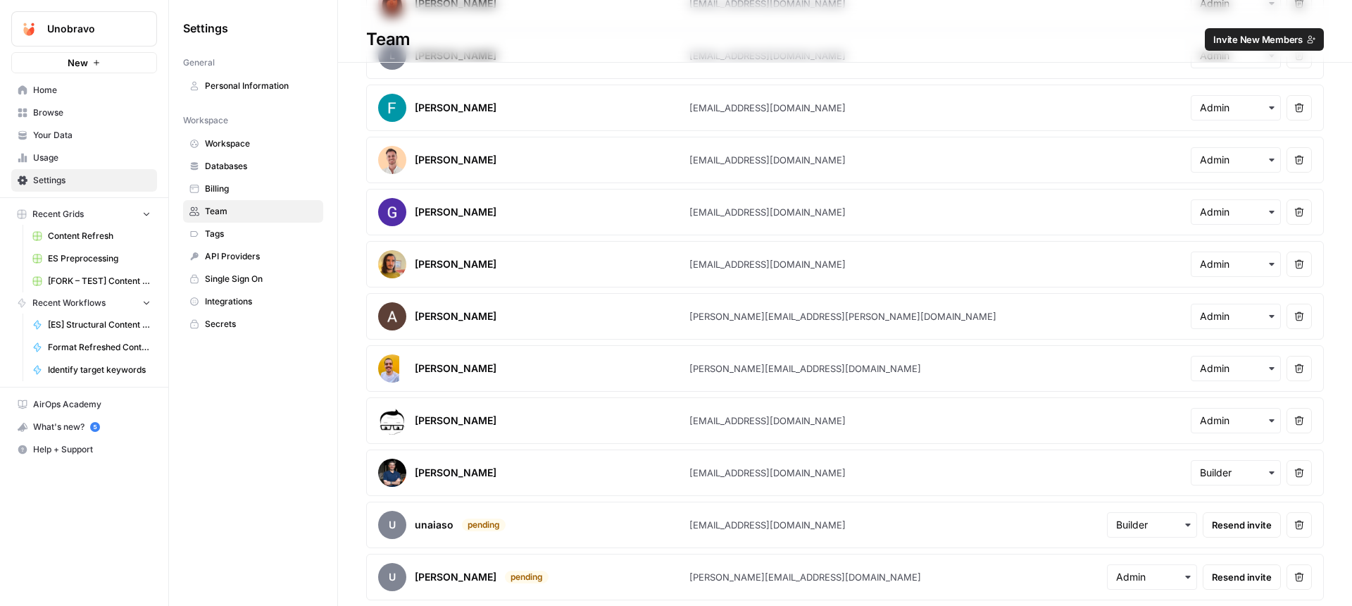
click at [80, 129] on span "Your Data" at bounding box center [92, 135] width 118 height 13
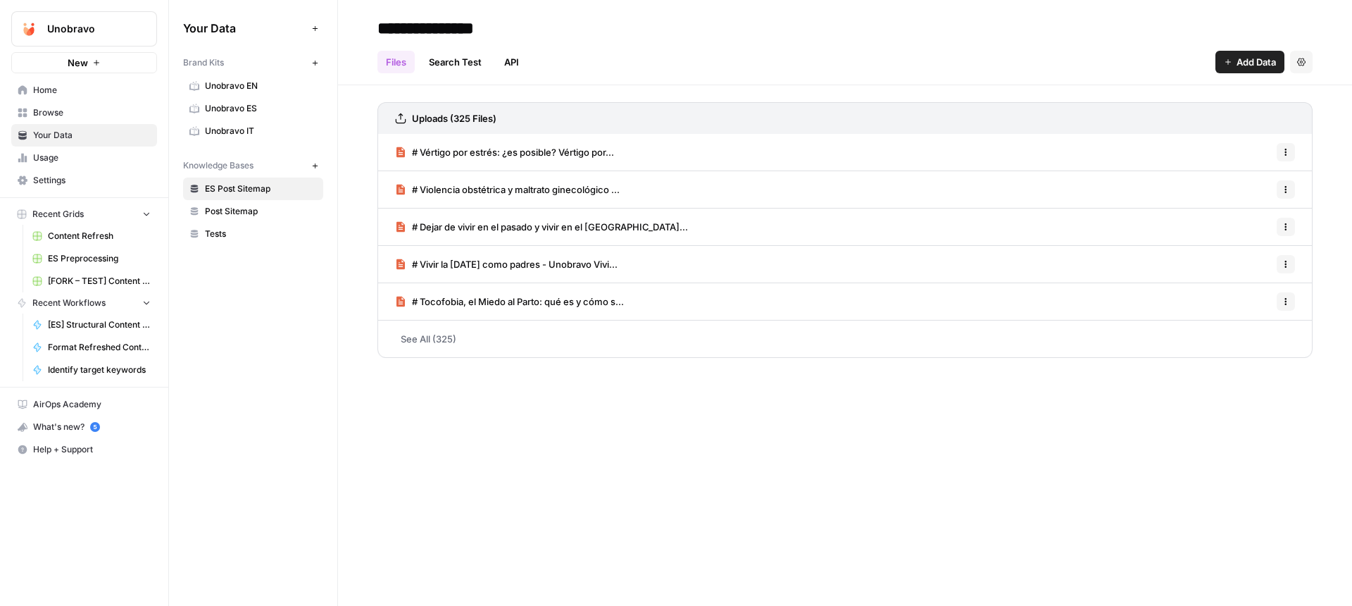
click at [89, 114] on span "Browse" at bounding box center [92, 112] width 118 height 13
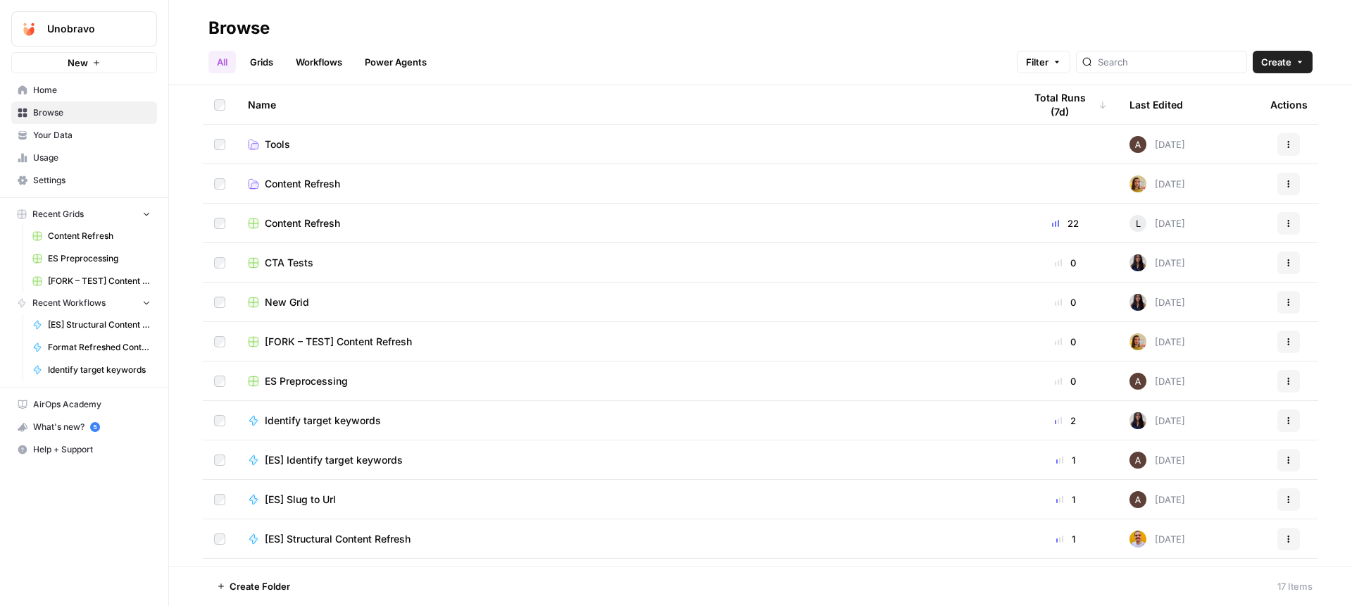
click at [312, 226] on span "Content Refresh" at bounding box center [302, 223] width 75 height 14
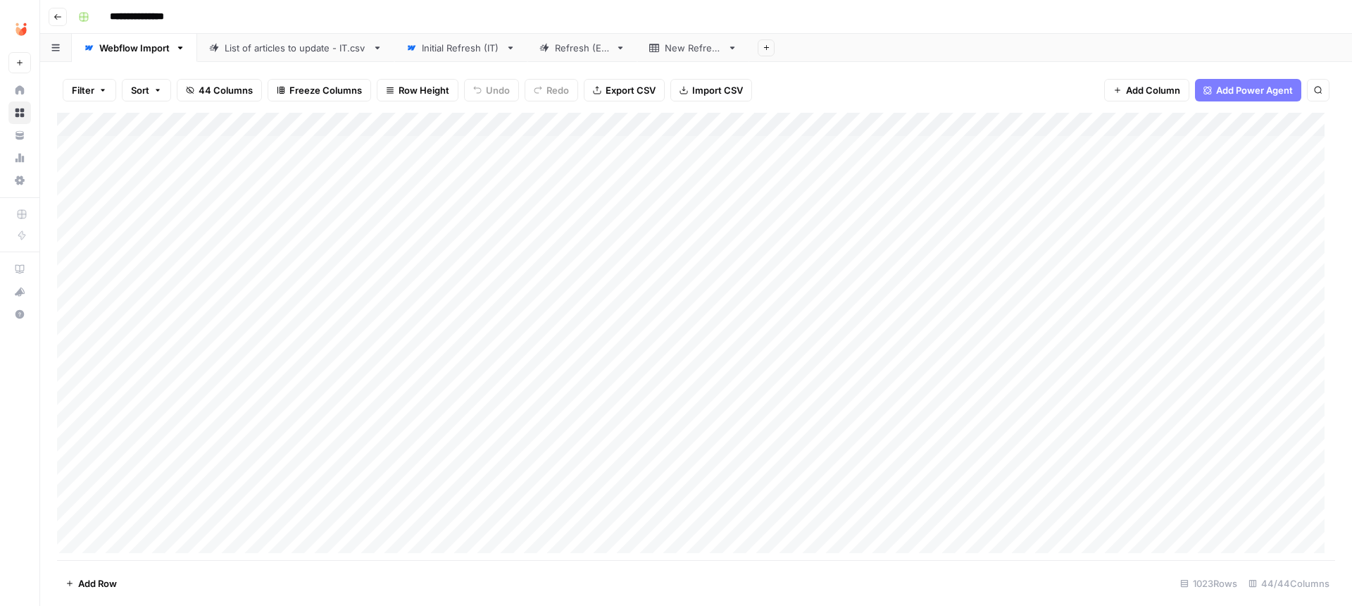
click at [595, 46] on div "Refresh (ES)" at bounding box center [582, 48] width 55 height 14
click at [565, 143] on div "Add Column" at bounding box center [696, 338] width 1278 height 451
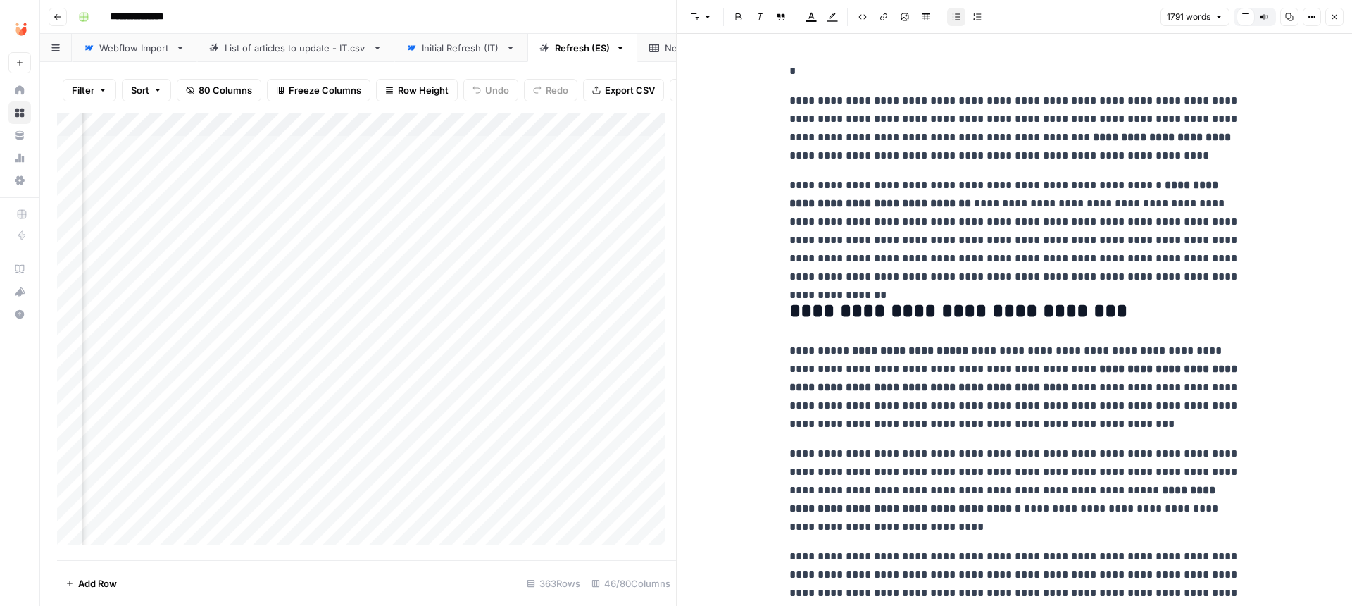
click at [884, 14] on icon "button" at bounding box center [1312, 17] width 8 height 8
click at [884, 78] on span "Copy Link" at bounding box center [1270, 80] width 68 height 14
click at [551, 171] on div "Add Column" at bounding box center [366, 334] width 619 height 442
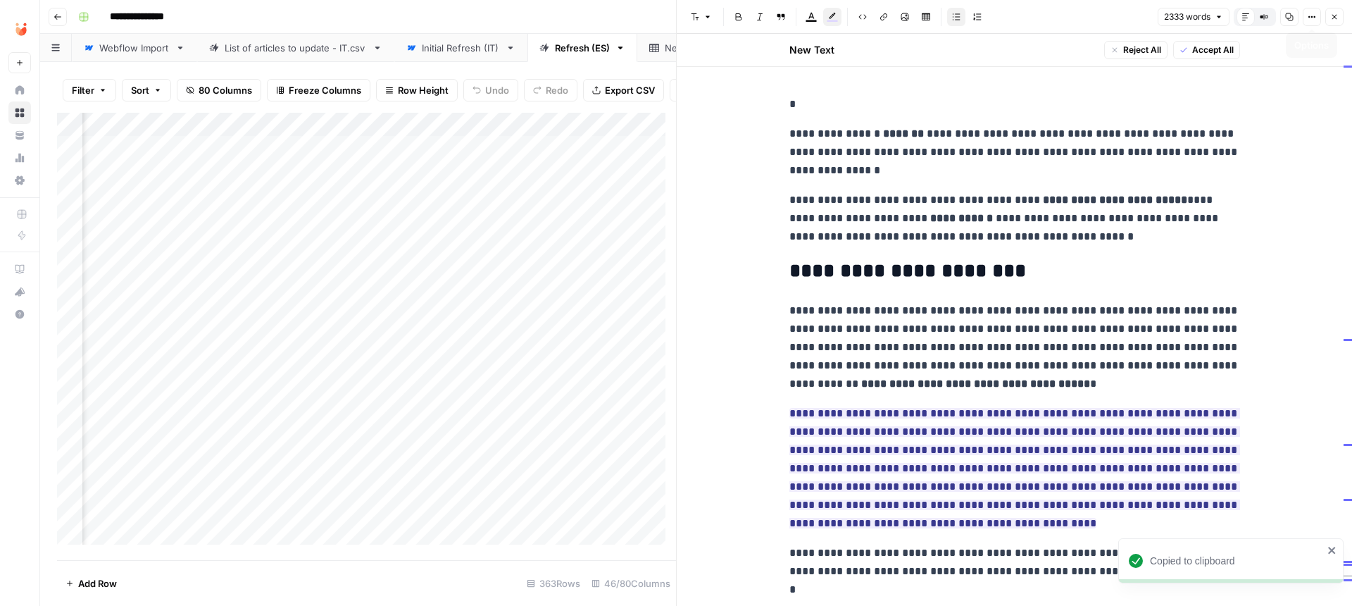
click at [884, 15] on button "Options" at bounding box center [1312, 17] width 18 height 18
click at [884, 75] on span "Copy Link" at bounding box center [1270, 80] width 68 height 14
click at [549, 196] on div "Add Column" at bounding box center [366, 334] width 619 height 442
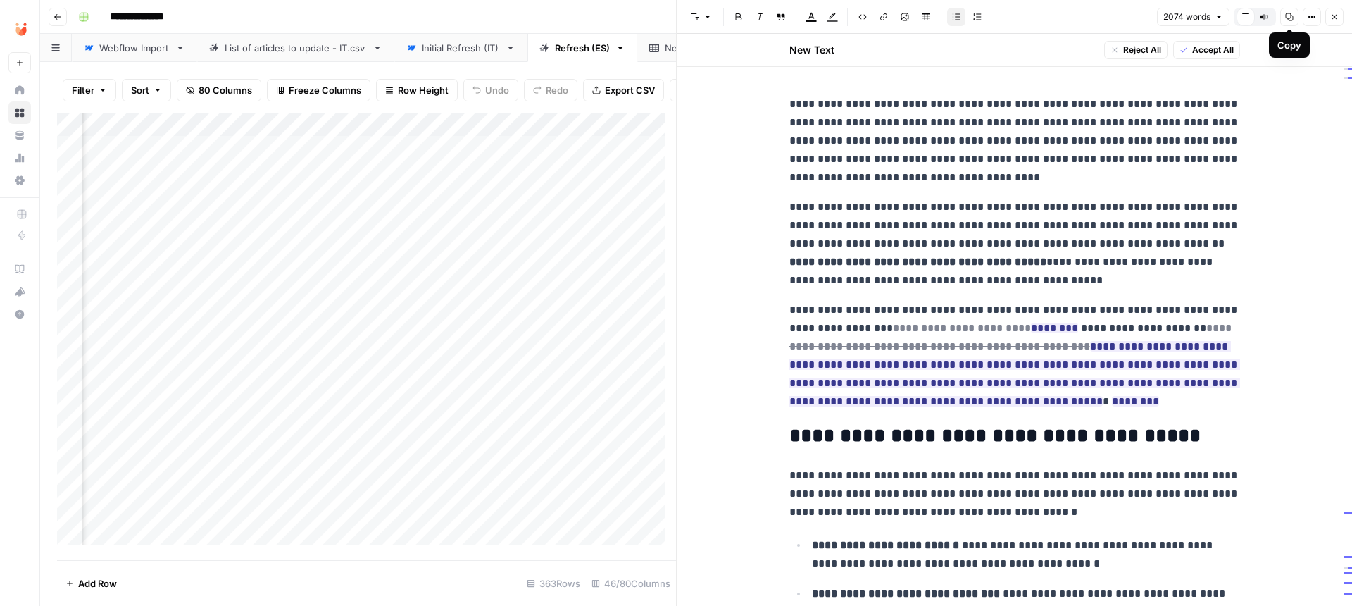
click at [884, 19] on icon "button" at bounding box center [1312, 17] width 8 height 8
click at [884, 79] on span "Copy Link" at bounding box center [1270, 80] width 68 height 14
click at [884, 404] on p "**********" at bounding box center [1014, 356] width 451 height 110
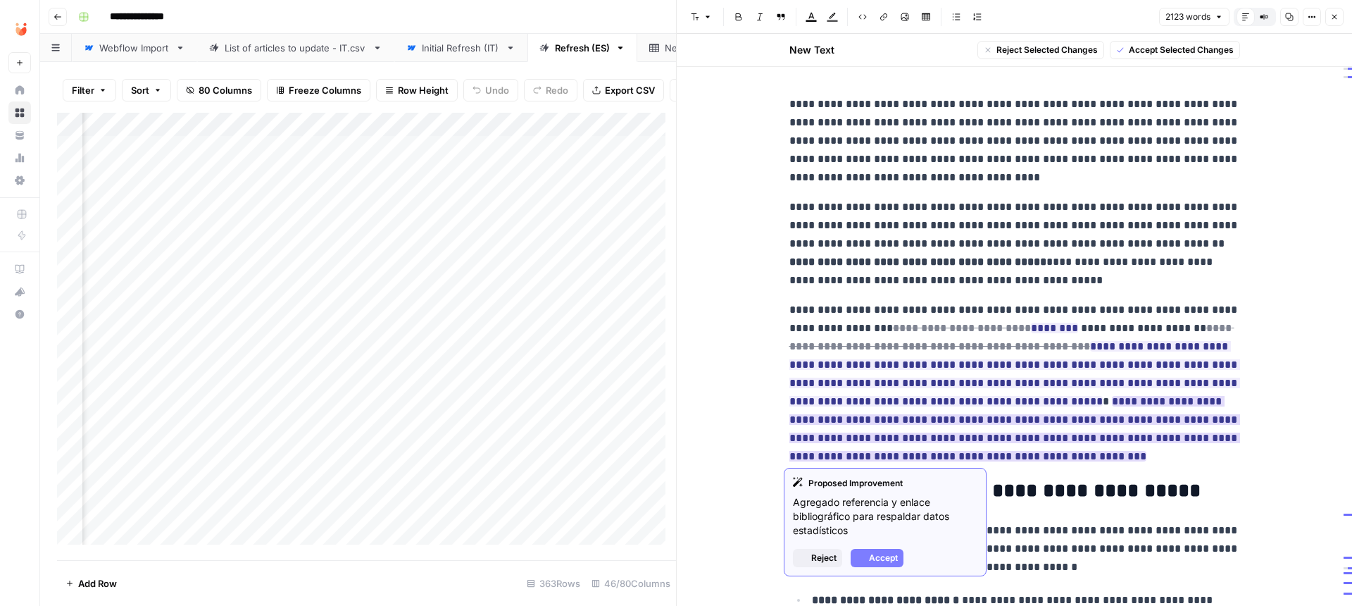
drag, startPoint x: 924, startPoint y: 454, endPoint x: 1065, endPoint y: 408, distance: 148.3
click at [884, 408] on ins "**********" at bounding box center [1014, 428] width 451 height 65
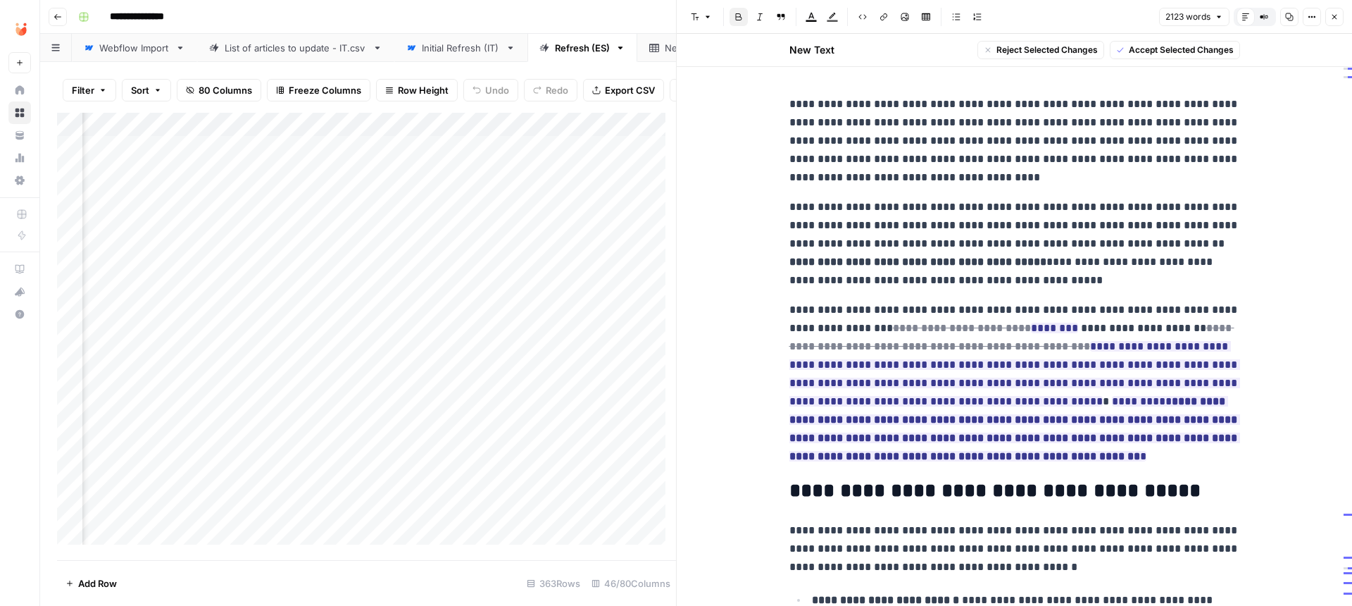
click at [884, 18] on icon "button" at bounding box center [1264, 17] width 8 height 8
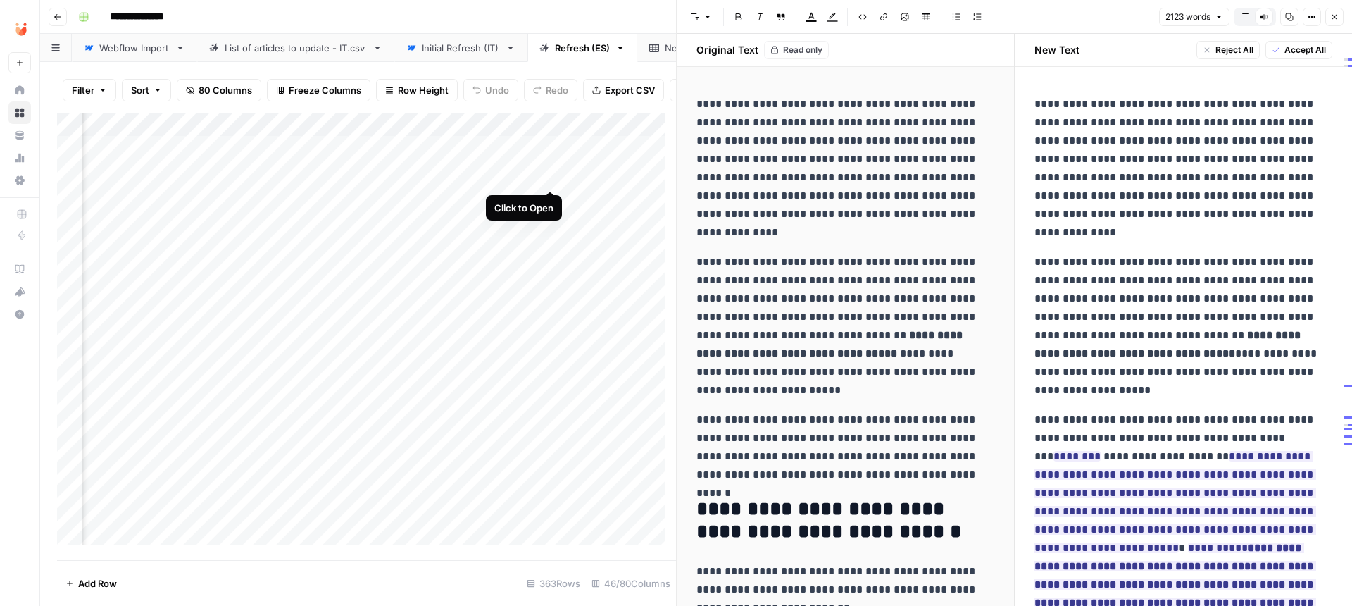
click at [547, 175] on div "Add Column" at bounding box center [366, 334] width 619 height 442
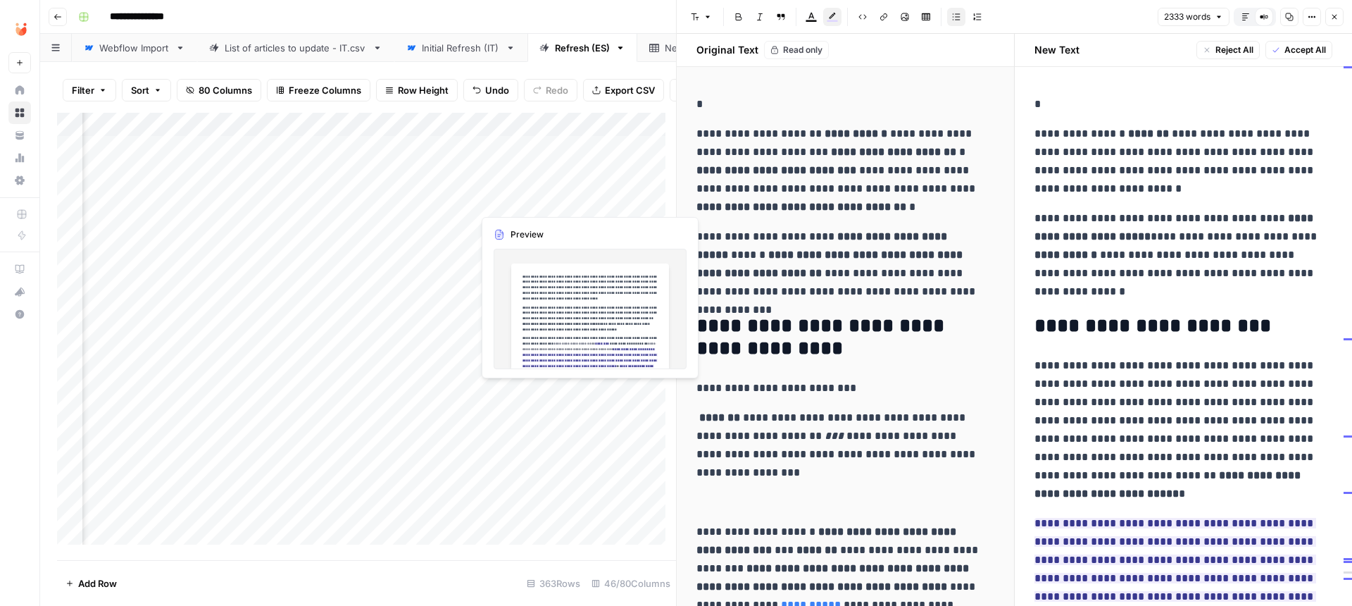
click at [549, 201] on div "Add Column" at bounding box center [366, 334] width 619 height 442
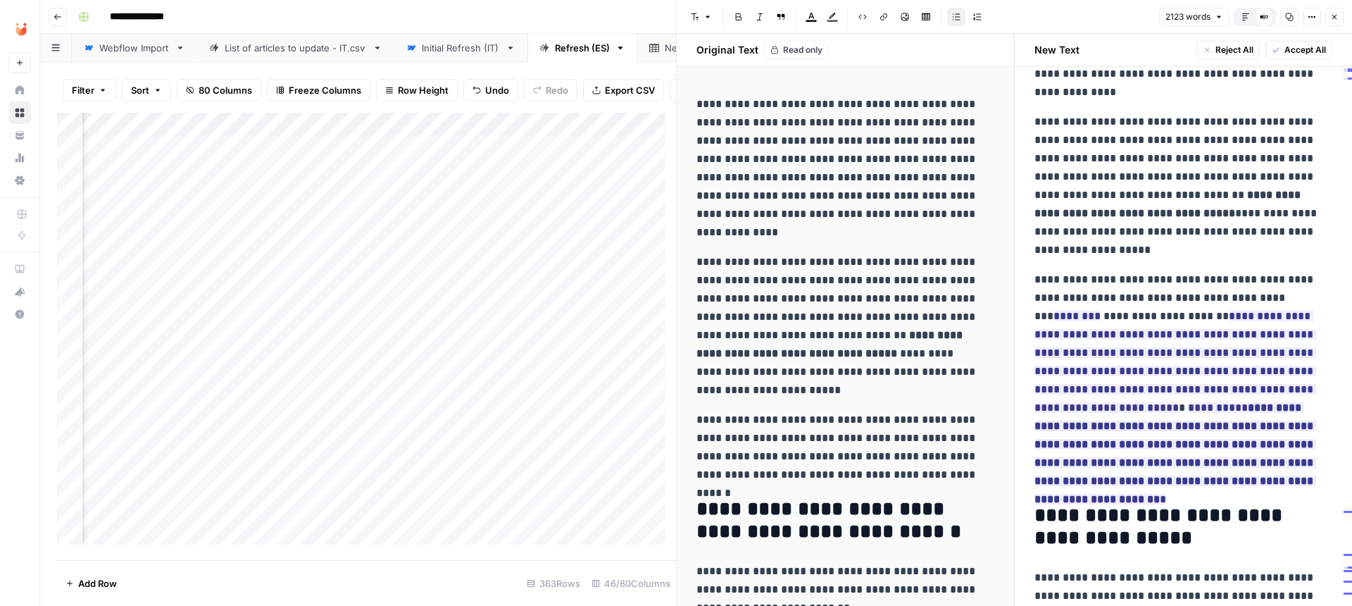
scroll to position [141, 0]
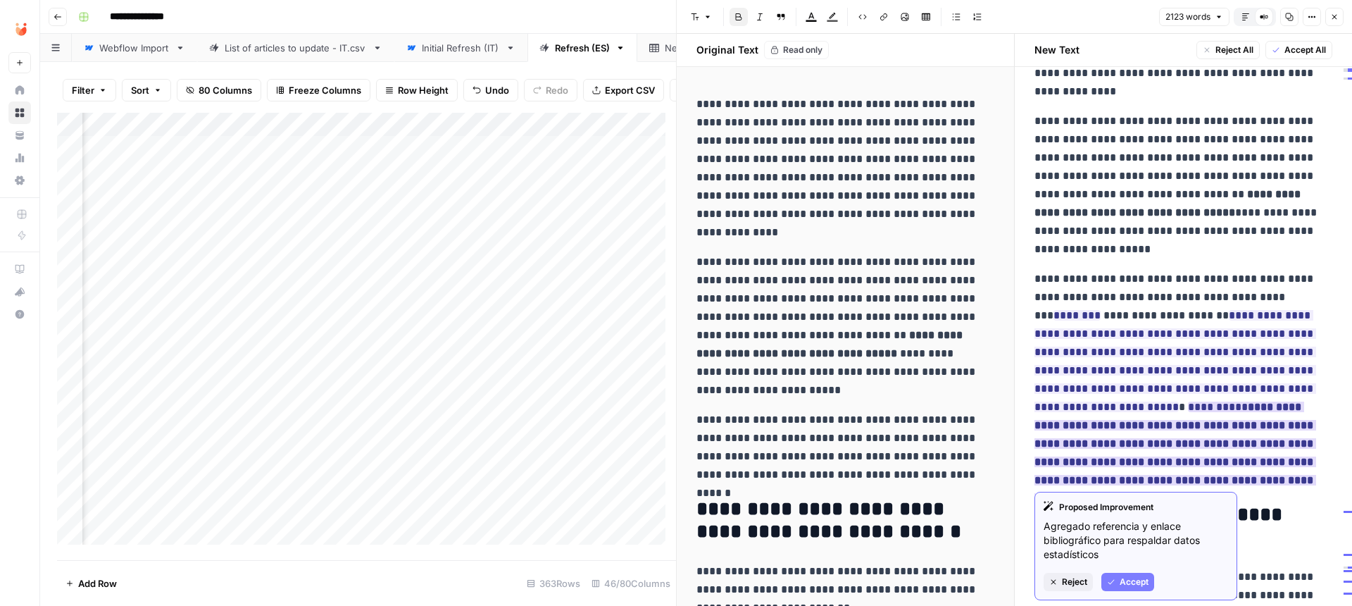
click at [884, 428] on strong "**********" at bounding box center [1175, 452] width 282 height 102
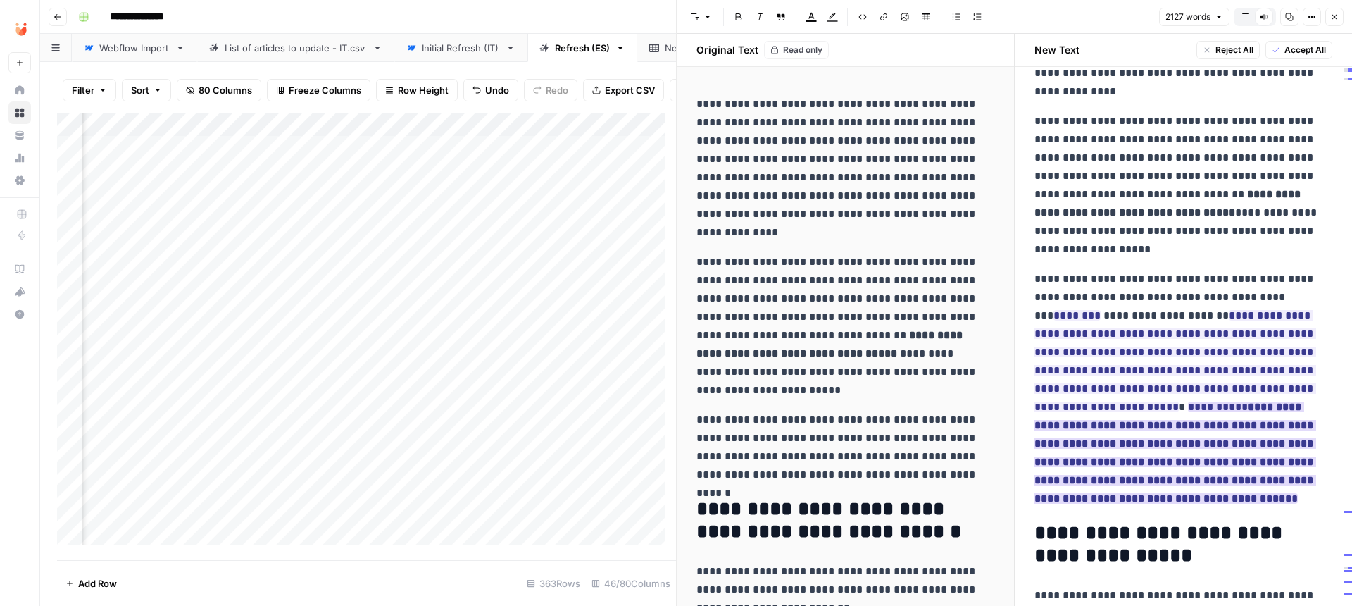
scroll to position [151, 0]
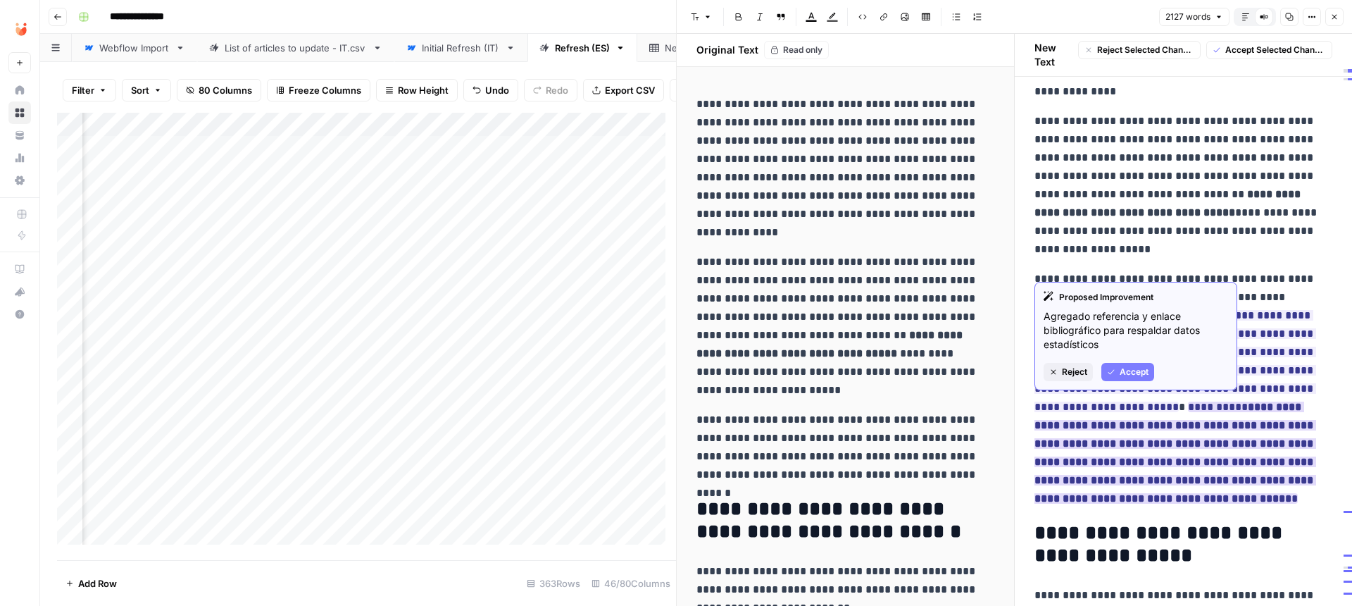
drag, startPoint x: 1054, startPoint y: 496, endPoint x: 1149, endPoint y: 401, distance: 134.4
click at [884, 401] on p "**********" at bounding box center [1178, 389] width 288 height 238
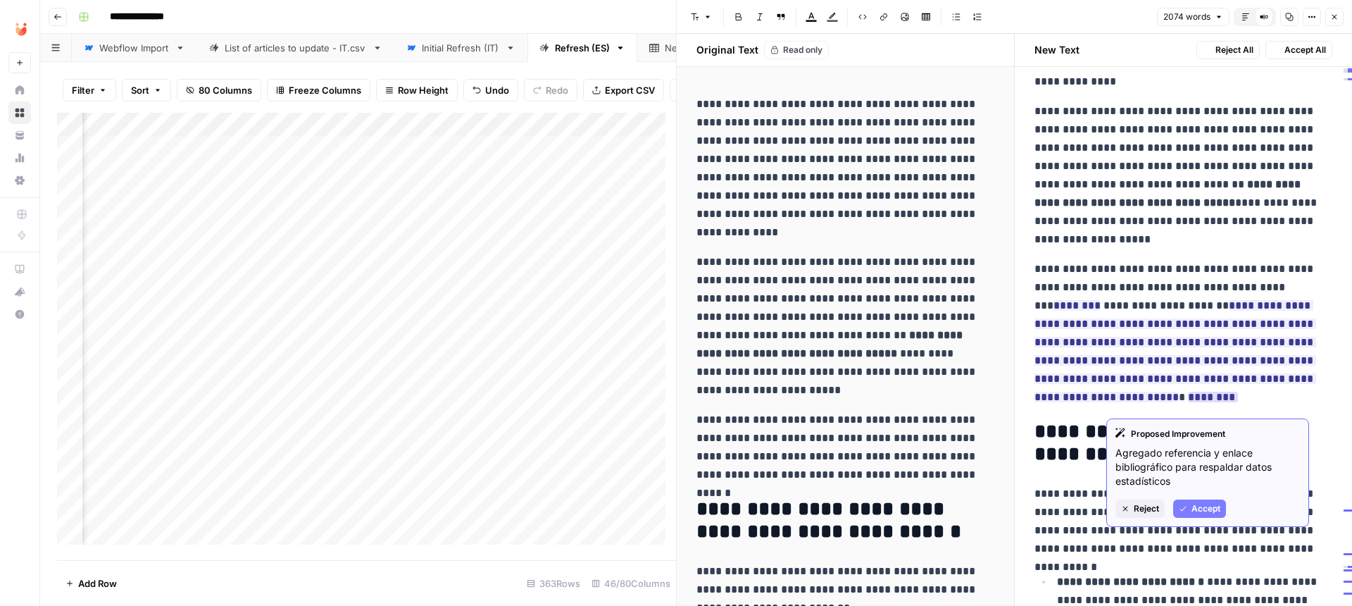
scroll to position [141, 0]
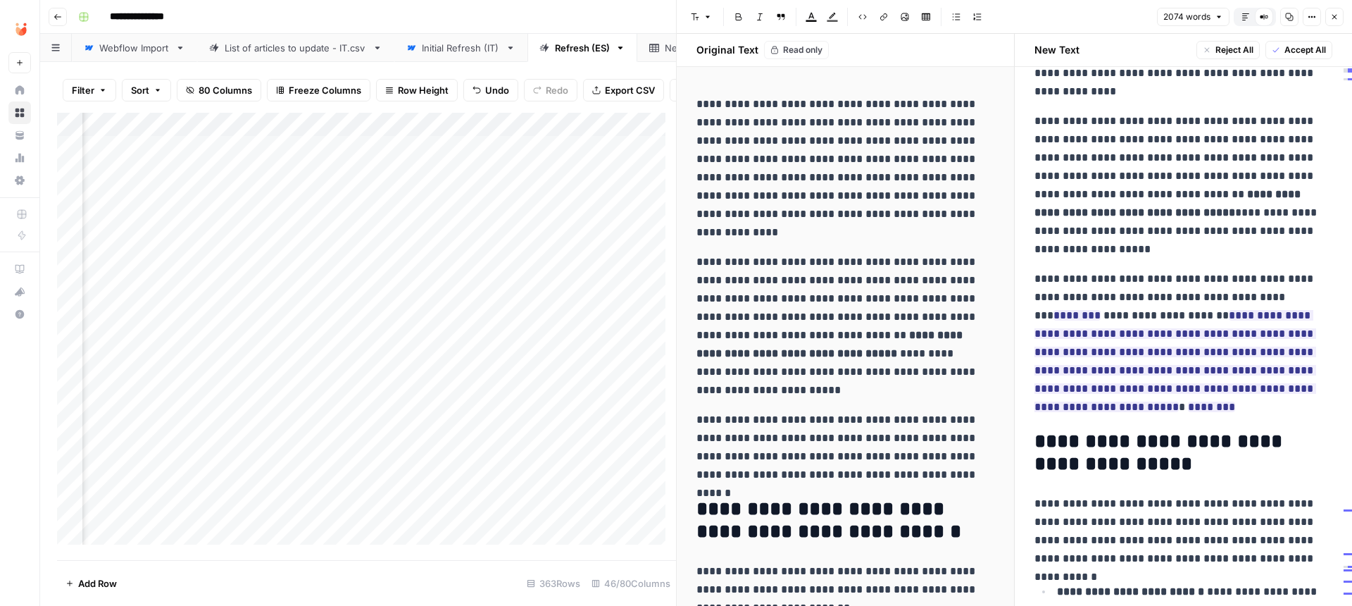
click at [547, 223] on div "Add Column" at bounding box center [366, 334] width 619 height 442
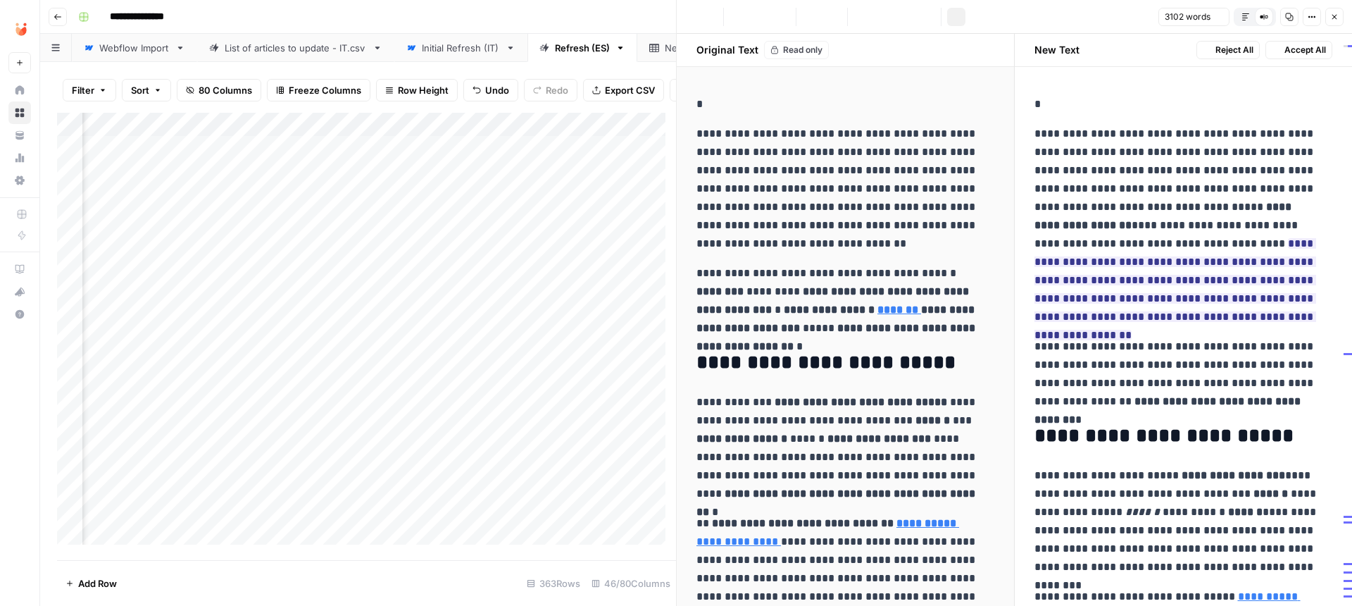
click at [884, 13] on icon "button" at bounding box center [1312, 17] width 8 height 8
click at [884, 77] on span "Copy Link" at bounding box center [1270, 80] width 68 height 14
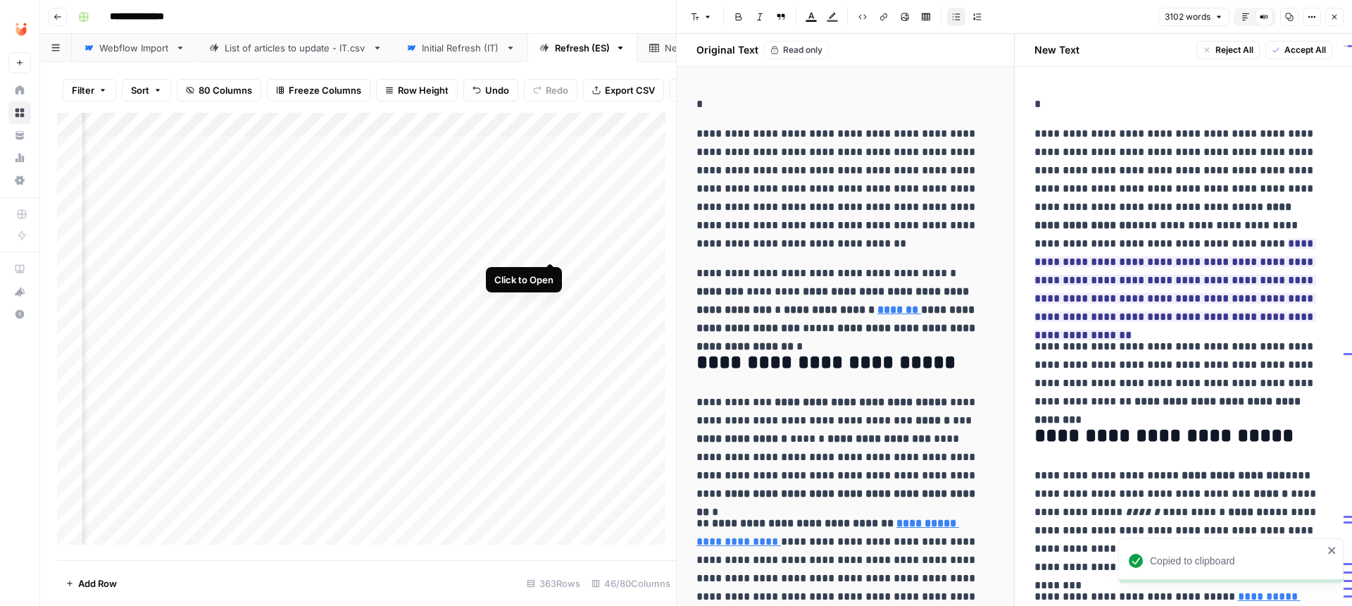
click at [551, 245] on div "Add Column" at bounding box center [366, 334] width 619 height 442
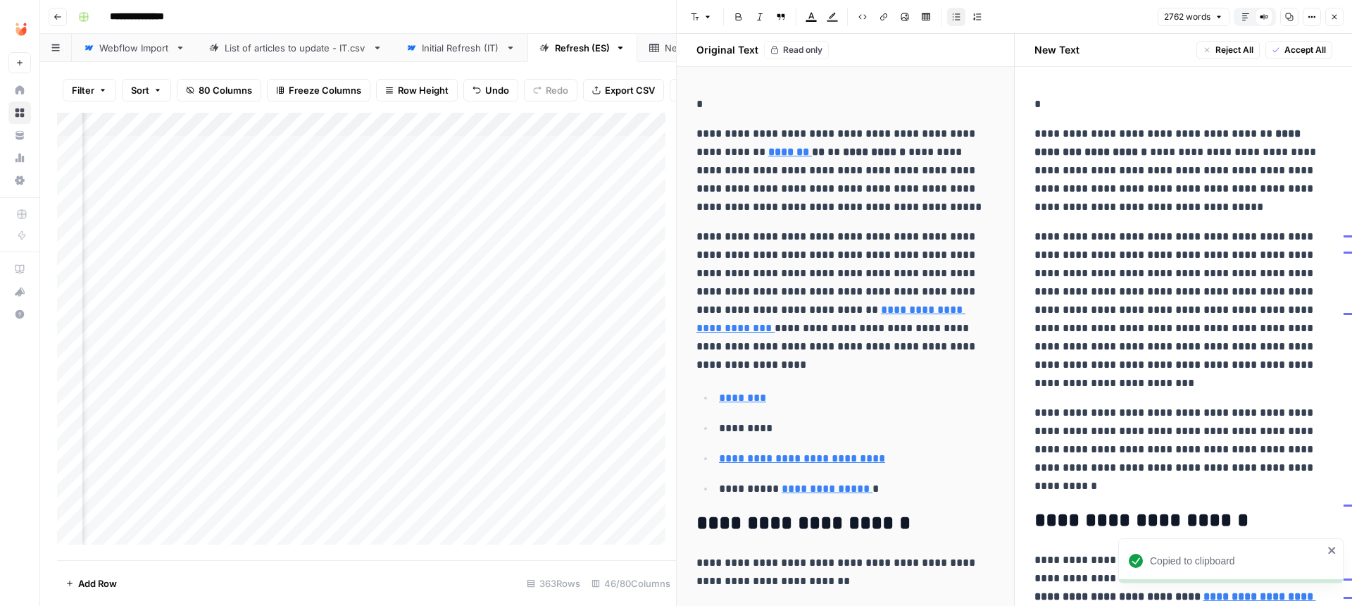
click at [884, 22] on button "Options" at bounding box center [1312, 17] width 18 height 18
click at [884, 80] on span "Copy Link" at bounding box center [1270, 80] width 68 height 14
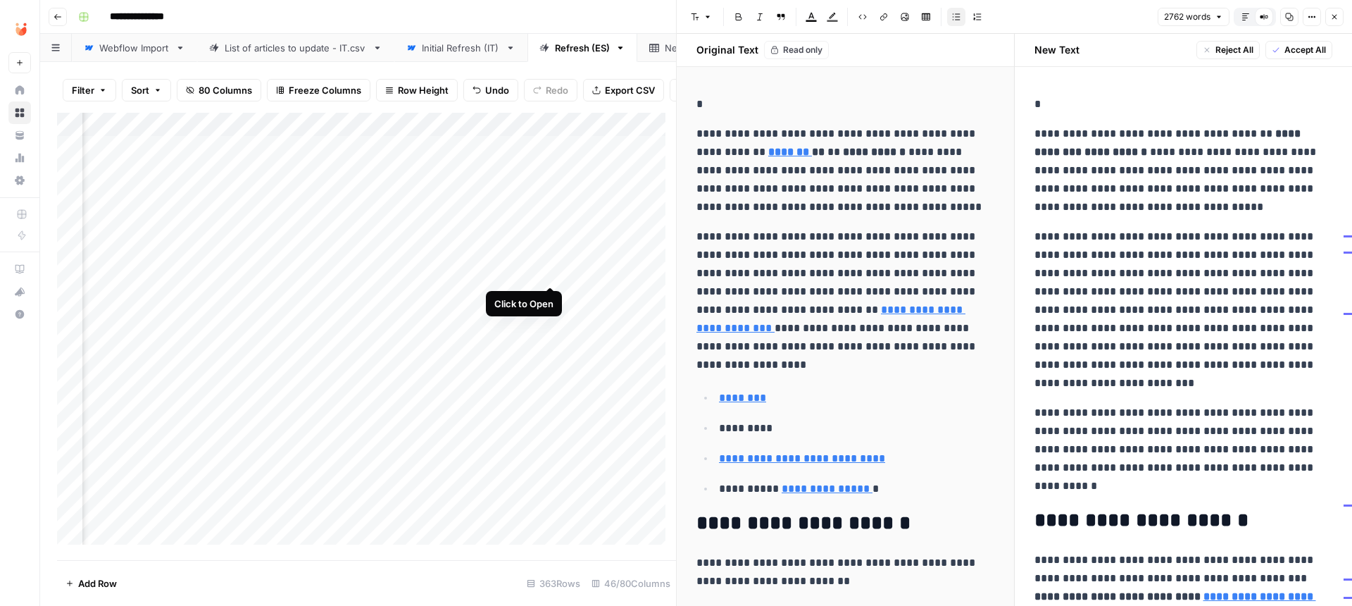
click at [550, 273] on div "Add Column" at bounding box center [366, 334] width 619 height 442
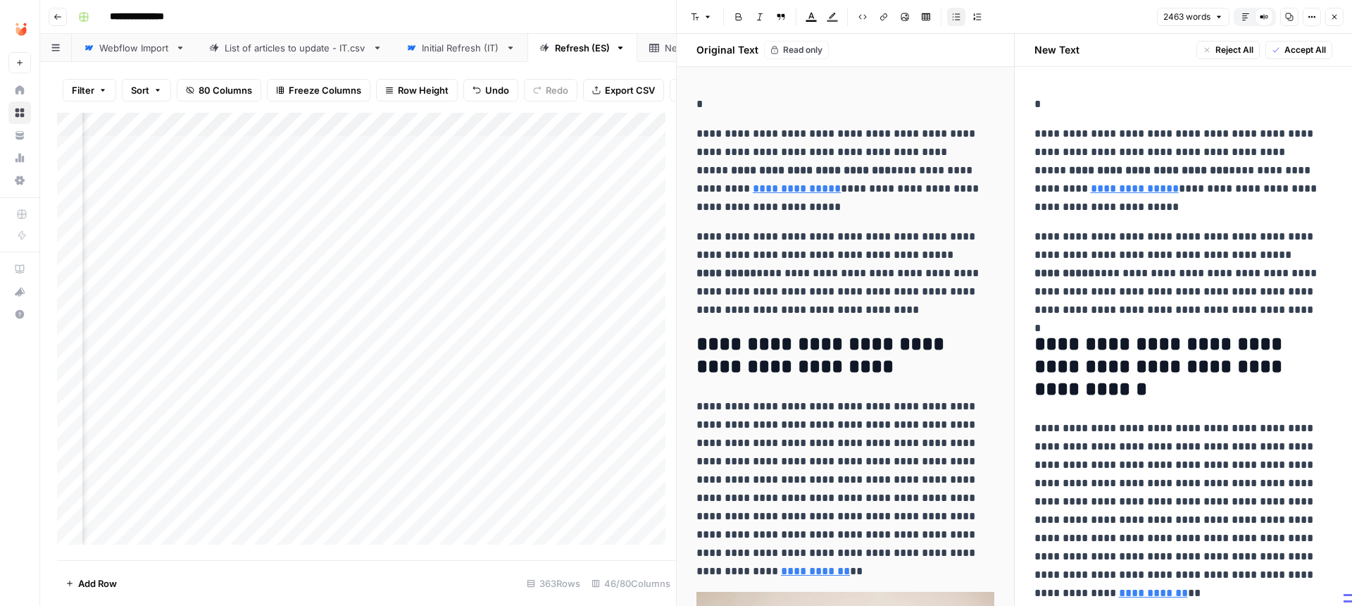
click at [884, 11] on button "Options" at bounding box center [1312, 17] width 18 height 18
click at [884, 82] on span "Copy Link" at bounding box center [1270, 80] width 68 height 14
click at [884, 16] on icon "button" at bounding box center [1334, 17] width 5 height 5
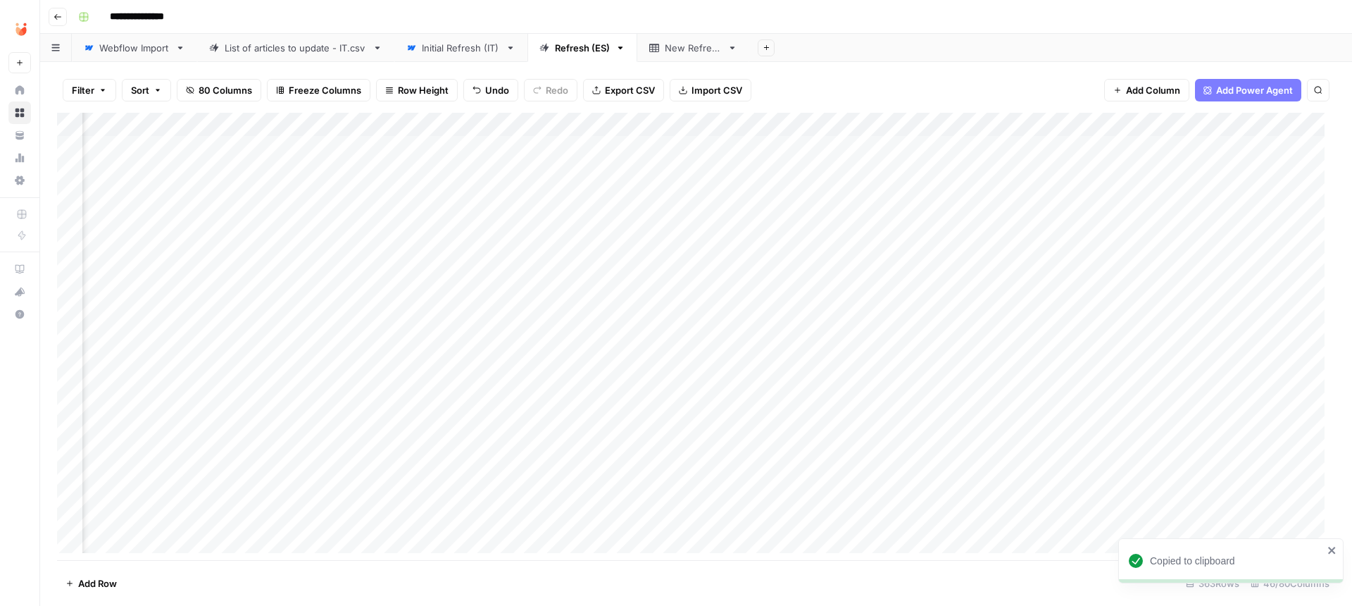
click at [843, 119] on div "Add Column" at bounding box center [696, 338] width 1278 height 451
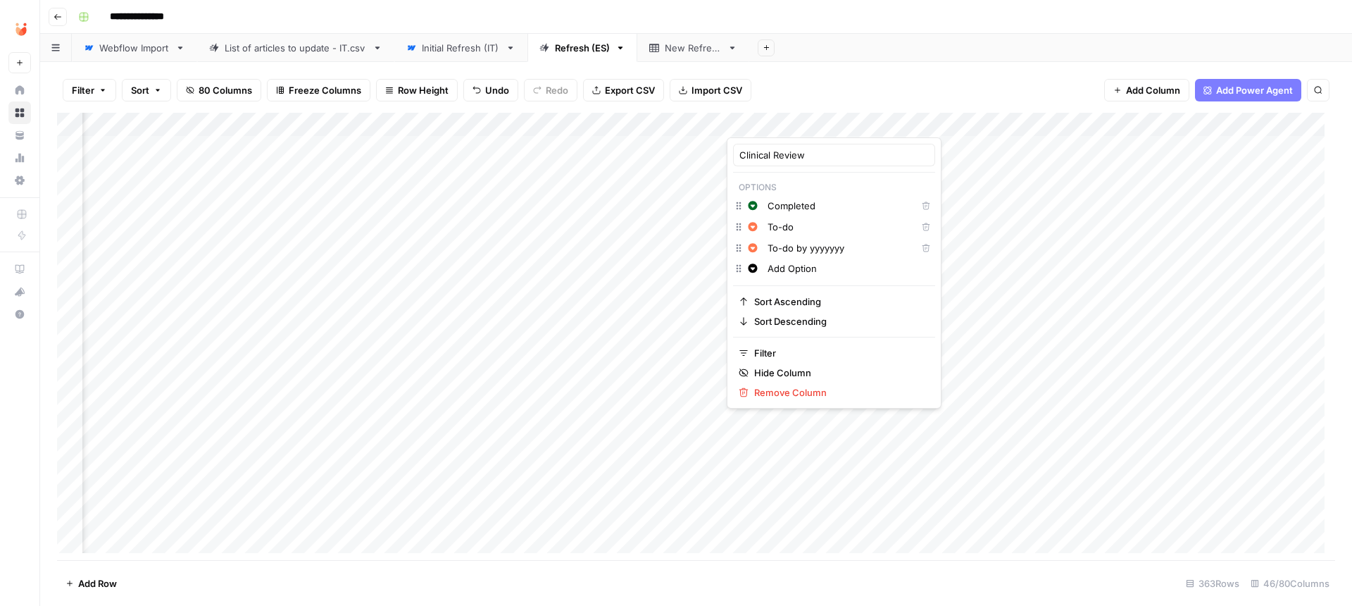
click at [826, 73] on div "Filter Sort 80 Columns Freeze Columns Row Height Undo Redo Export CSV Import CS…" at bounding box center [696, 90] width 1278 height 45
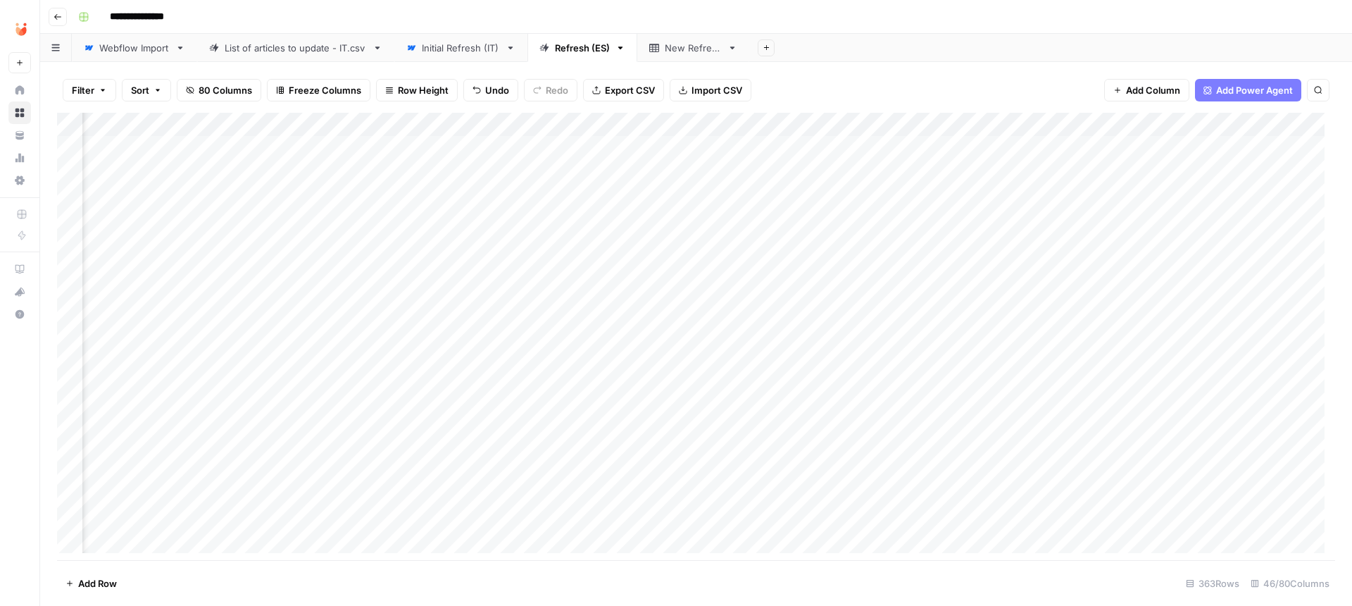
click at [804, 92] on div "Filter Sort 80 Columns Freeze Columns Row Height Undo Redo Export CSV Import CS…" at bounding box center [696, 90] width 1278 height 45
click at [798, 104] on div "Filter Sort 80 Columns Freeze Columns Row Height Undo Redo Export CSV Import CS…" at bounding box center [696, 90] width 1278 height 45
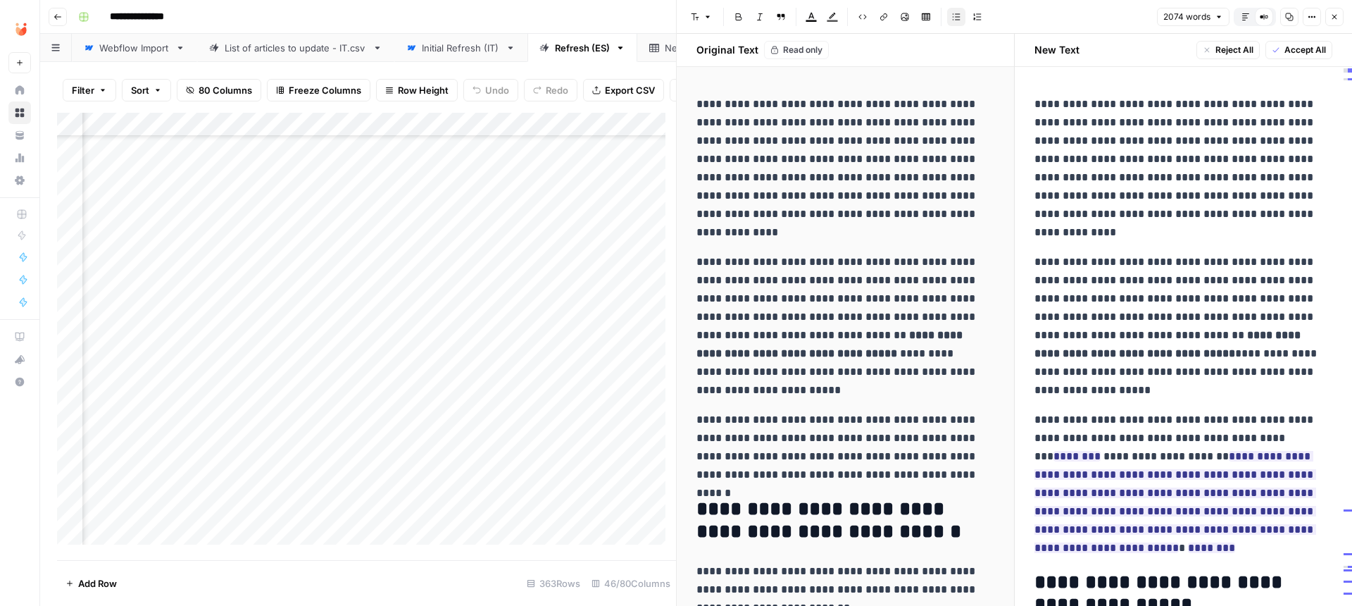
scroll to position [70, 4968]
